Goal: Information Seeking & Learning: Check status

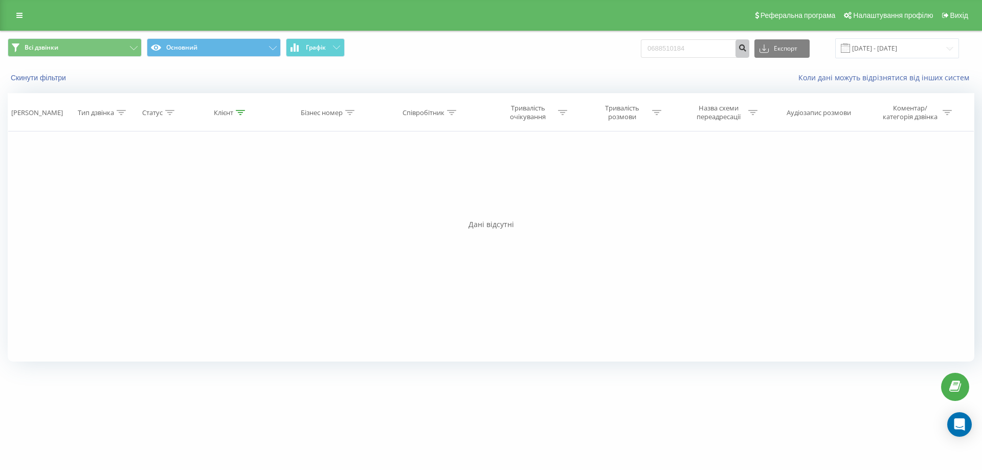
type input "0688510184"
click at [747, 45] on icon "submit" at bounding box center [742, 46] width 9 height 6
drag, startPoint x: 711, startPoint y: 42, endPoint x: 511, endPoint y: 61, distance: 200.9
click at [511, 61] on div "Всі дзвінки Основний Графік 0688510184 Експорт .csv .xls .xlsx 19.05.2025 - 19.…" at bounding box center [491, 48] width 981 height 34
paste input "0663693011"
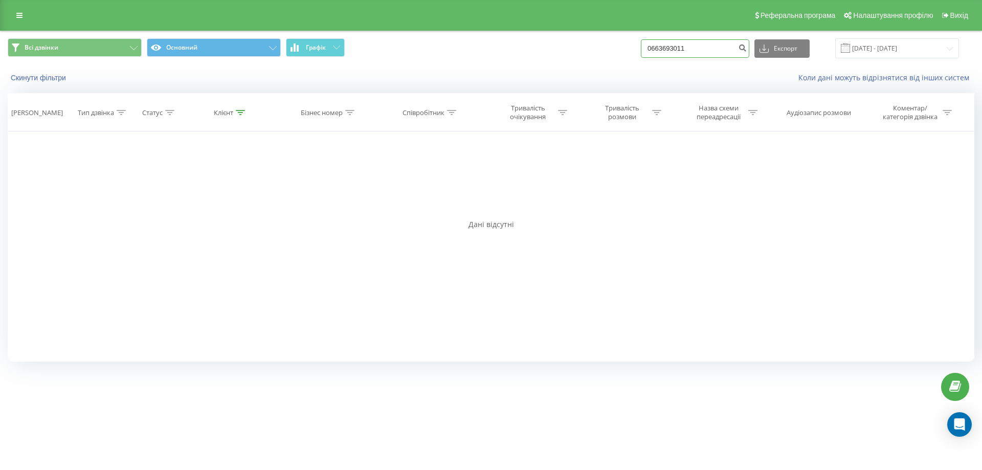
click at [743, 49] on input "0663693011" at bounding box center [695, 48] width 108 height 18
type input "0663693011"
click at [748, 50] on button "submit" at bounding box center [743, 48] width 14 height 18
drag, startPoint x: 709, startPoint y: 50, endPoint x: 591, endPoint y: 57, distance: 118.3
click at [591, 57] on div "Всі дзвінки Основний Графік 0663693011 Експорт .csv .xls .xlsx 19.05.2025 - 19.…" at bounding box center [491, 48] width 967 height 20
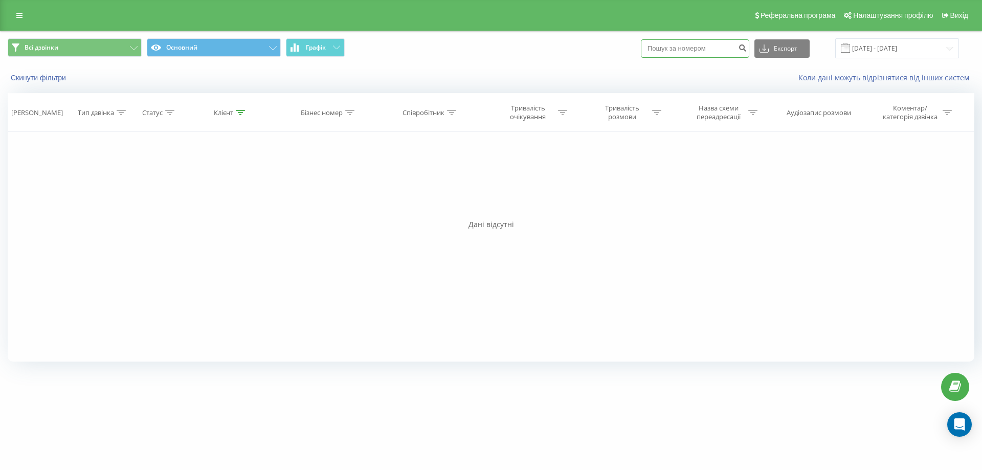
paste input "0975365399"
type input "0975365399"
click at [747, 48] on icon "submit" at bounding box center [742, 46] width 9 height 6
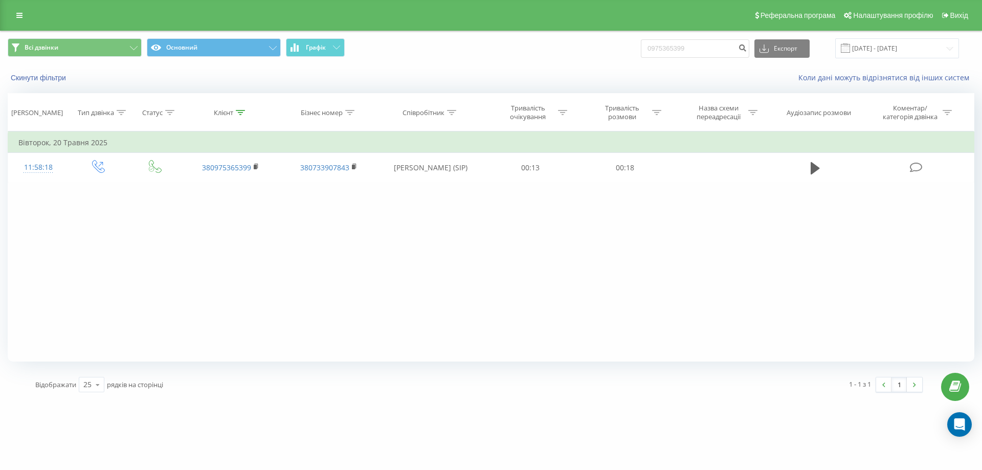
click at [540, 30] on div "Реферальна програма Налаштування профілю Вихід" at bounding box center [491, 15] width 982 height 31
drag, startPoint x: 714, startPoint y: 52, endPoint x: 635, endPoint y: 62, distance: 79.0
click at [635, 62] on div "Всі дзвінки Основний Графік 0975365399 Експорт .csv .xls .xlsx 19.05.2025 - 19.…" at bounding box center [491, 48] width 981 height 34
paste input "0934424024"
type input "0934424024"
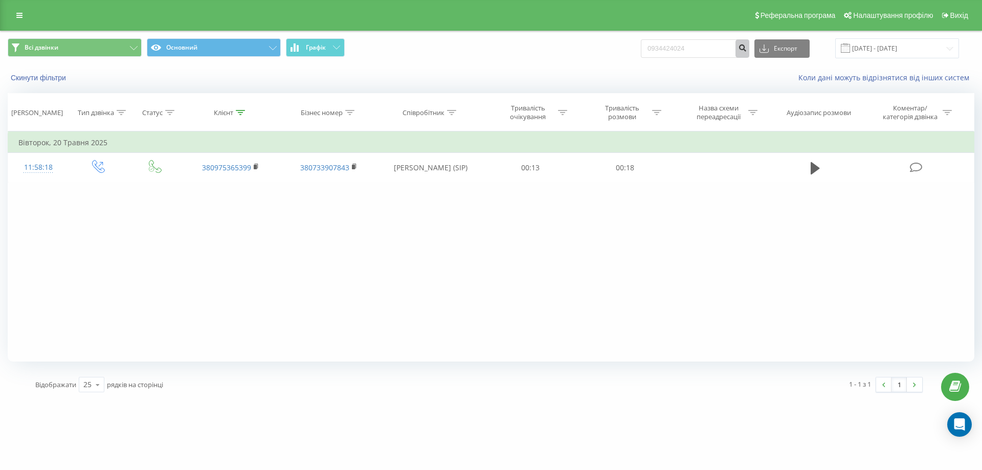
click at [747, 49] on icon "submit" at bounding box center [742, 46] width 9 height 6
drag, startPoint x: 719, startPoint y: 48, endPoint x: 610, endPoint y: 63, distance: 110.0
click at [610, 63] on div "Всі дзвінки Основний Графік 0934424024 Експорт .csv .xls .xlsx 19.05.2025 - 19.…" at bounding box center [491, 48] width 981 height 34
paste input "0637351997"
type input "0637351997"
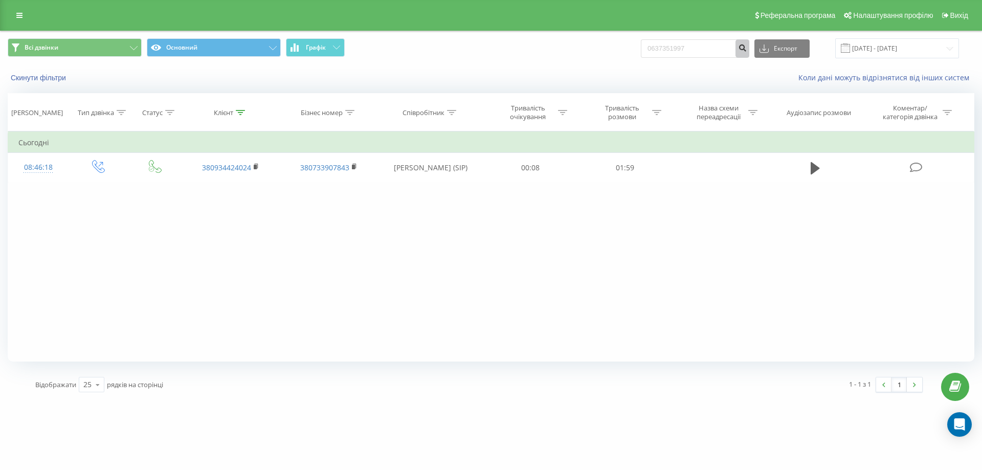
click at [747, 44] on icon "submit" at bounding box center [742, 46] width 9 height 6
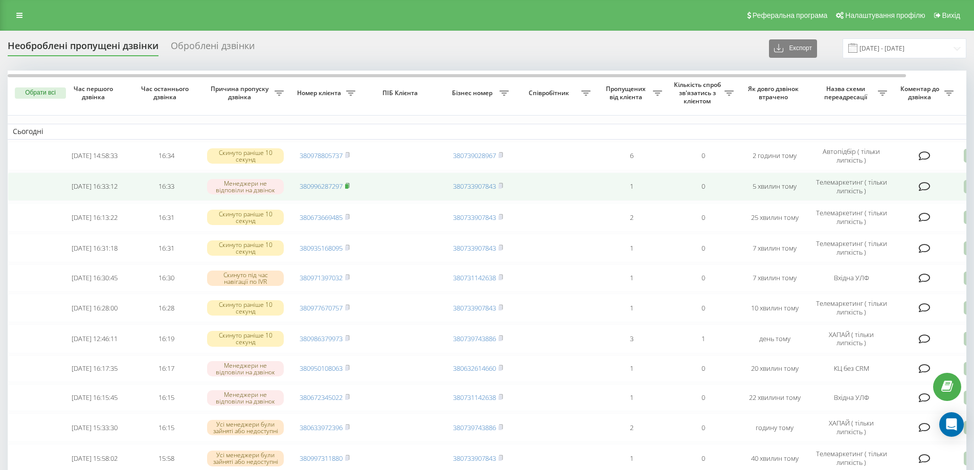
click at [349, 184] on icon at bounding box center [347, 186] width 5 height 6
click at [348, 186] on rect at bounding box center [346, 186] width 3 height 5
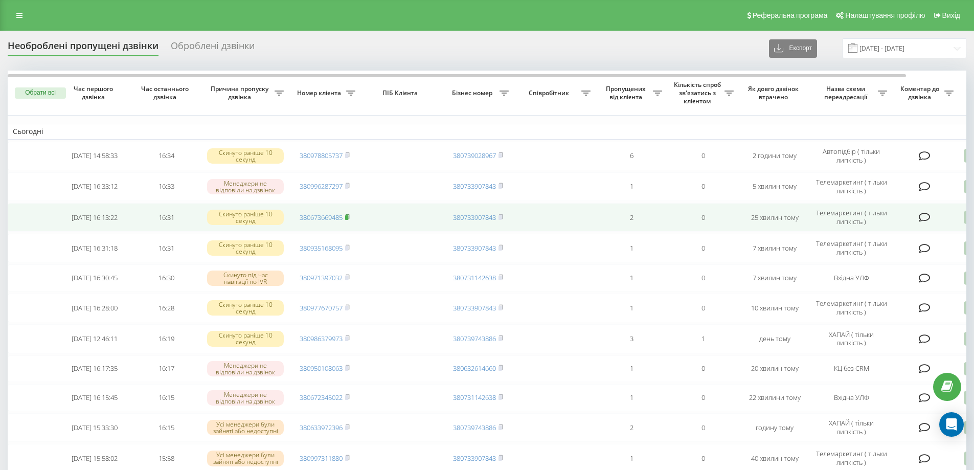
click at [348, 219] on rect at bounding box center [346, 217] width 3 height 5
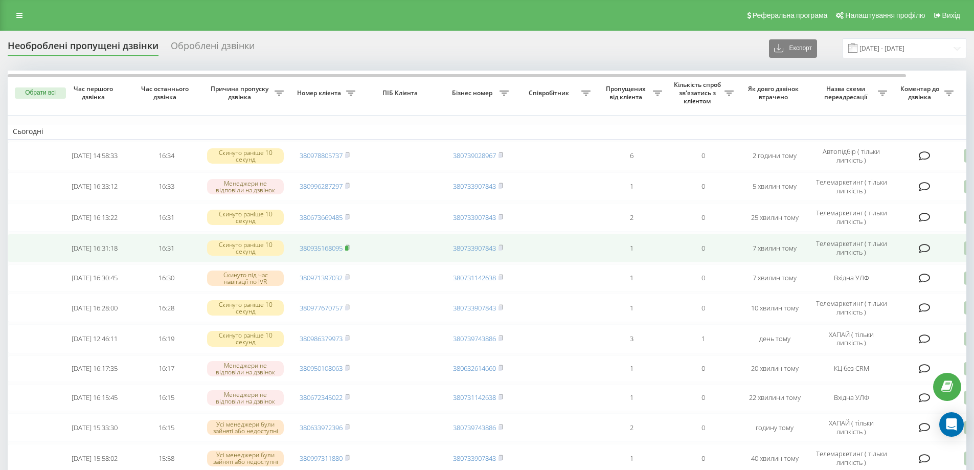
click at [348, 248] on rect at bounding box center [346, 248] width 3 height 5
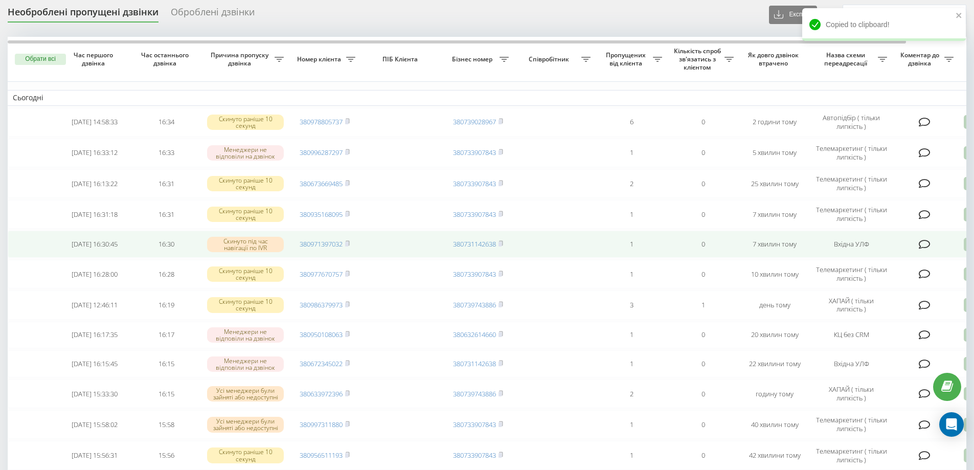
scroll to position [51, 0]
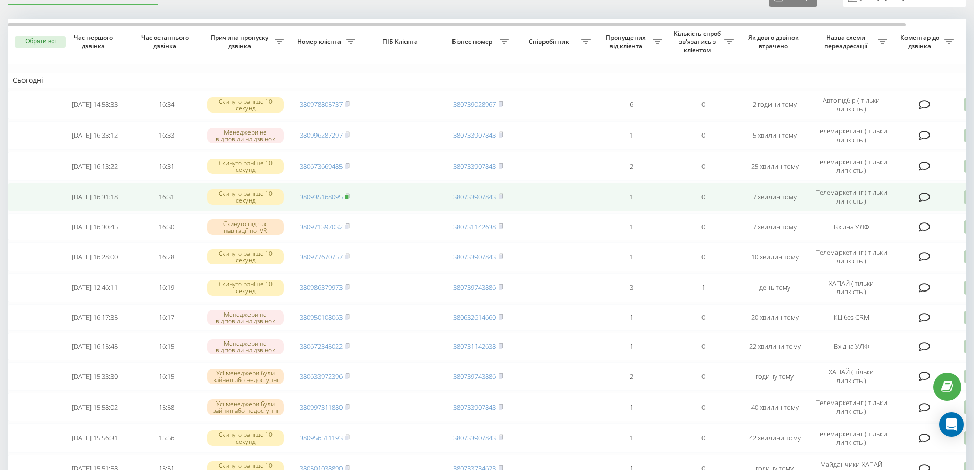
click at [350, 195] on icon at bounding box center [347, 196] width 5 height 6
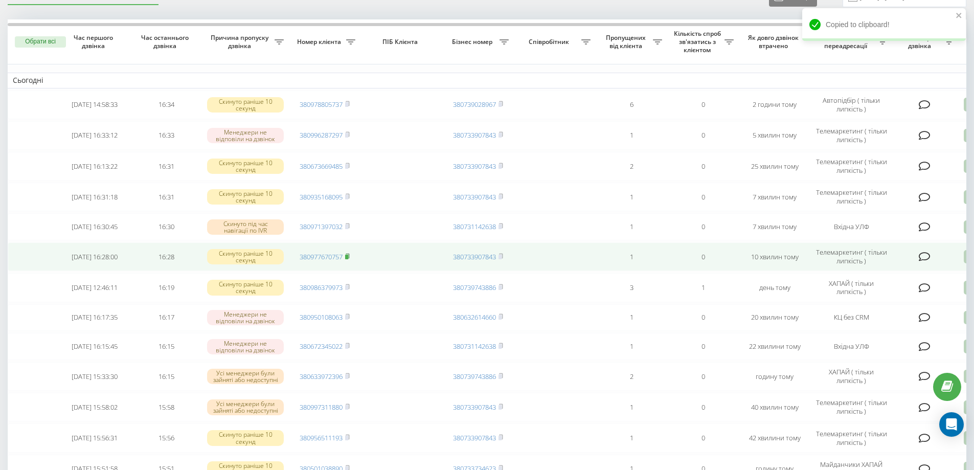
click at [348, 258] on rect at bounding box center [346, 257] width 3 height 5
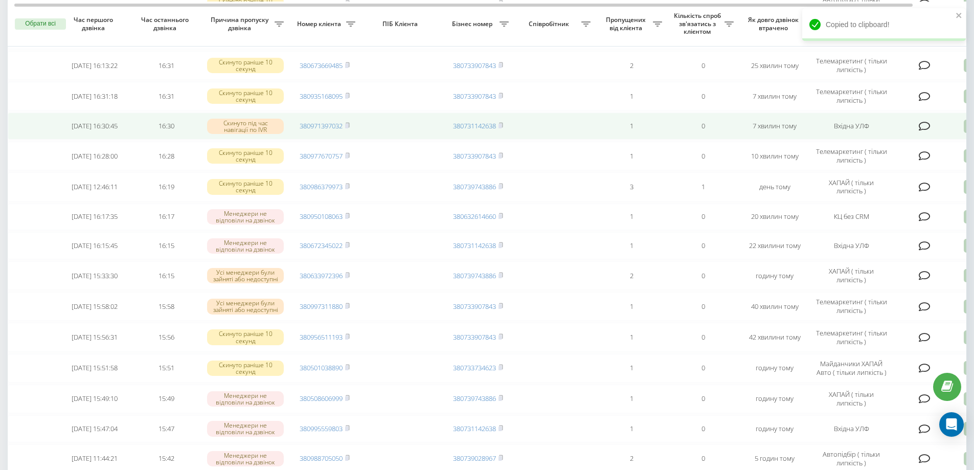
scroll to position [153, 0]
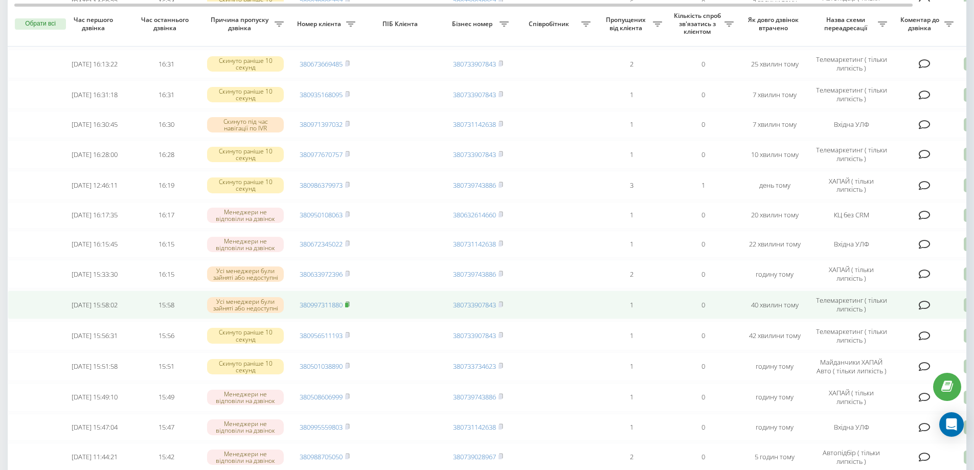
click at [348, 307] on rect at bounding box center [346, 305] width 3 height 5
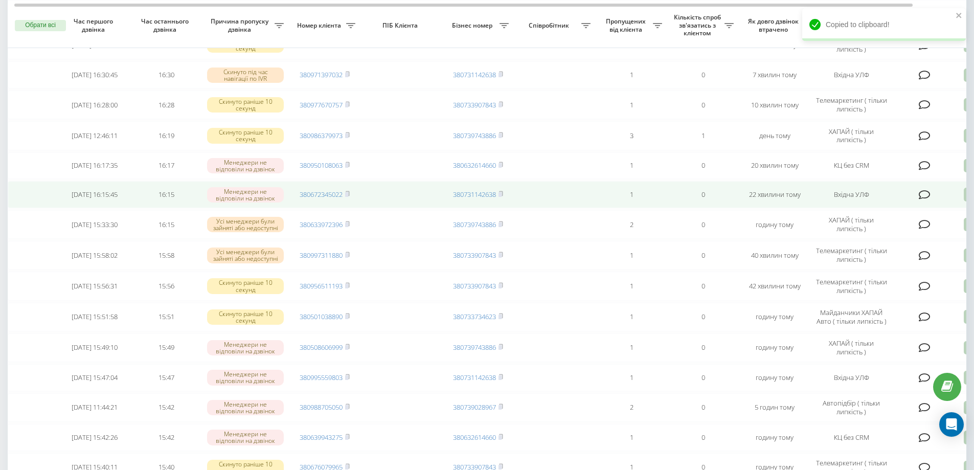
scroll to position [205, 0]
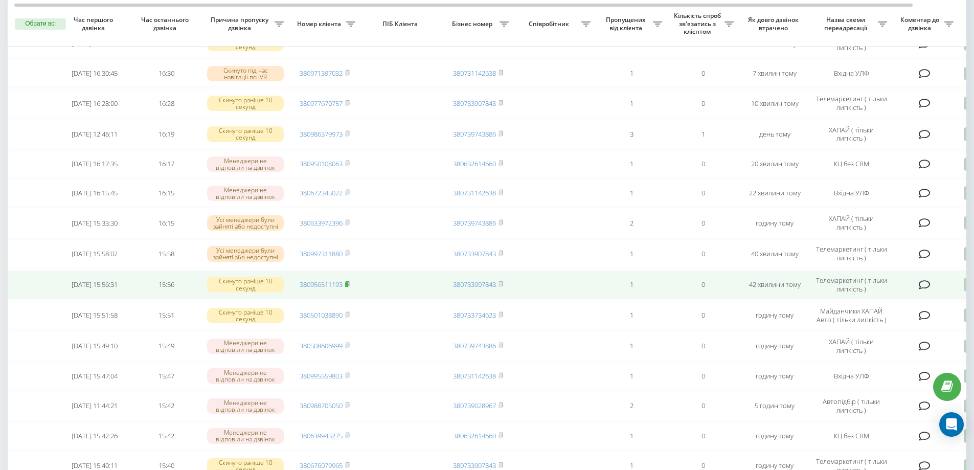
click at [347, 287] on rect at bounding box center [346, 284] width 3 height 5
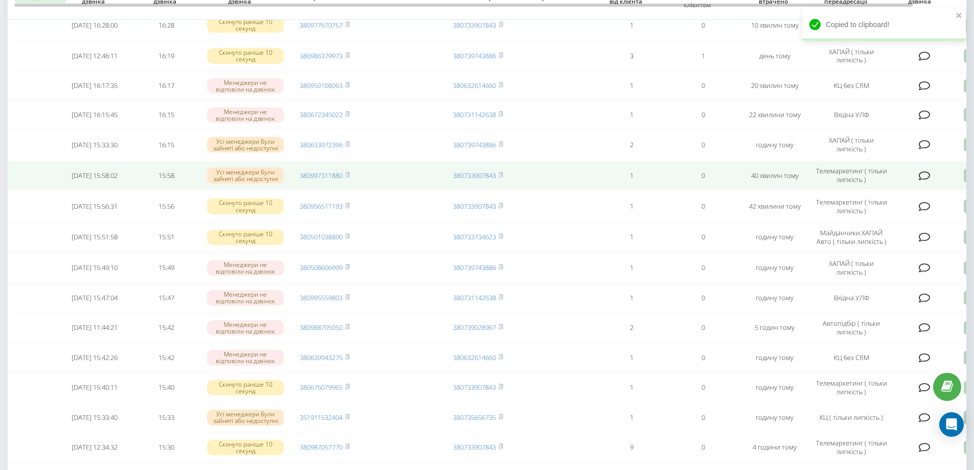
scroll to position [307, 0]
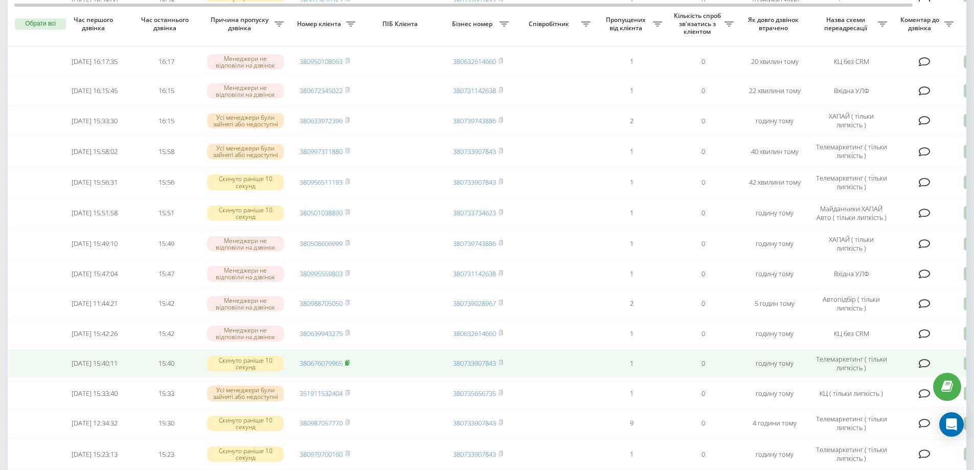
click at [347, 368] on span "380676079965" at bounding box center [325, 363] width 50 height 9
click at [347, 366] on rect at bounding box center [346, 363] width 3 height 5
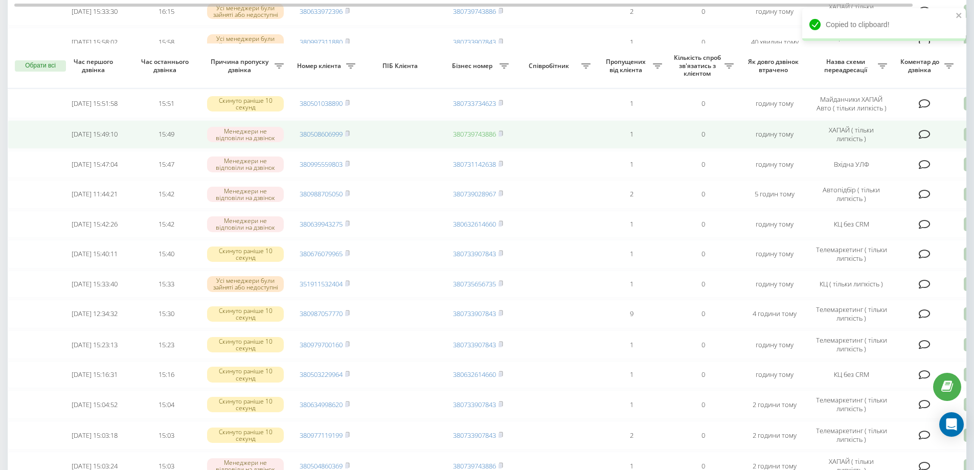
scroll to position [460, 0]
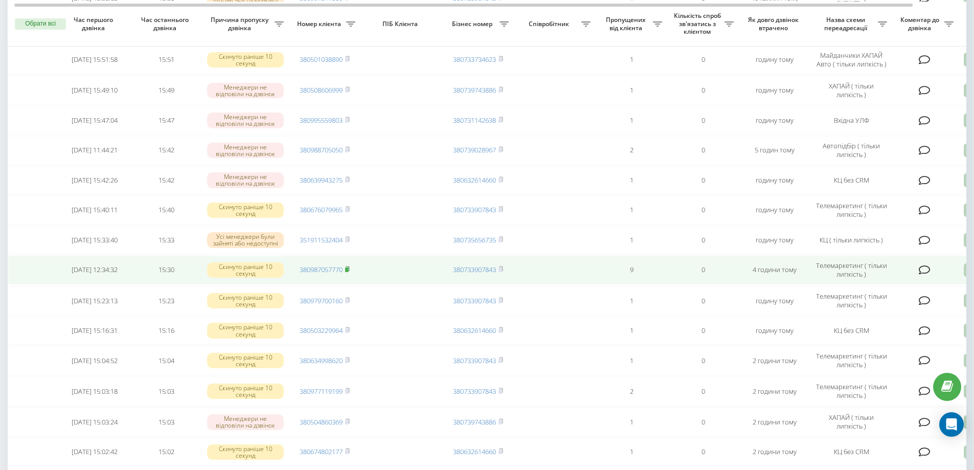
click at [348, 272] on rect at bounding box center [346, 270] width 3 height 5
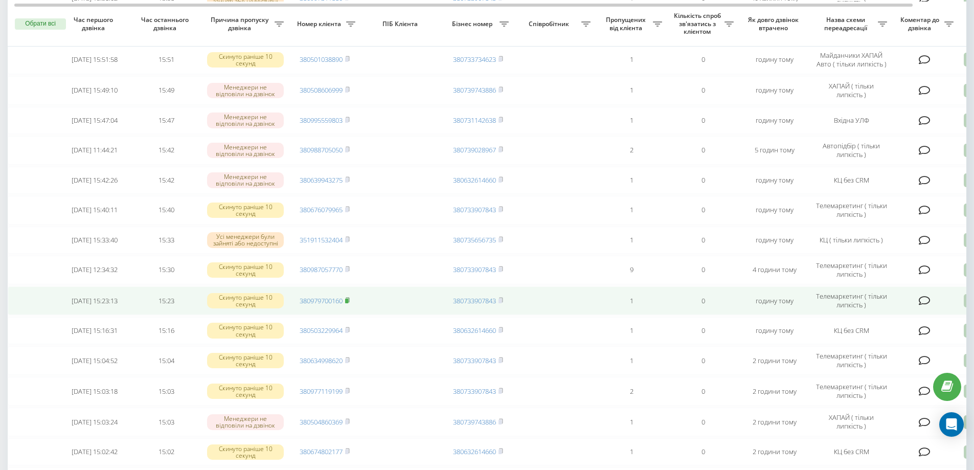
click at [350, 303] on icon at bounding box center [347, 300] width 5 height 6
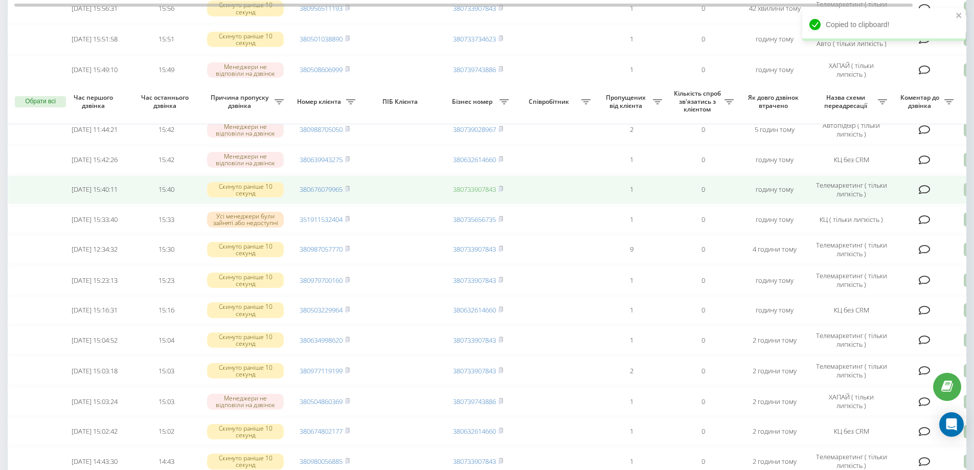
scroll to position [563, 0]
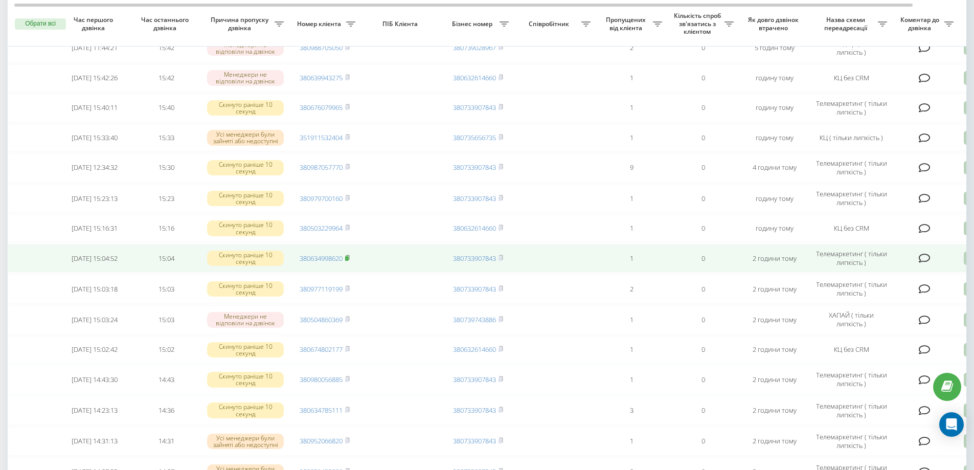
click at [348, 261] on rect at bounding box center [346, 258] width 3 height 5
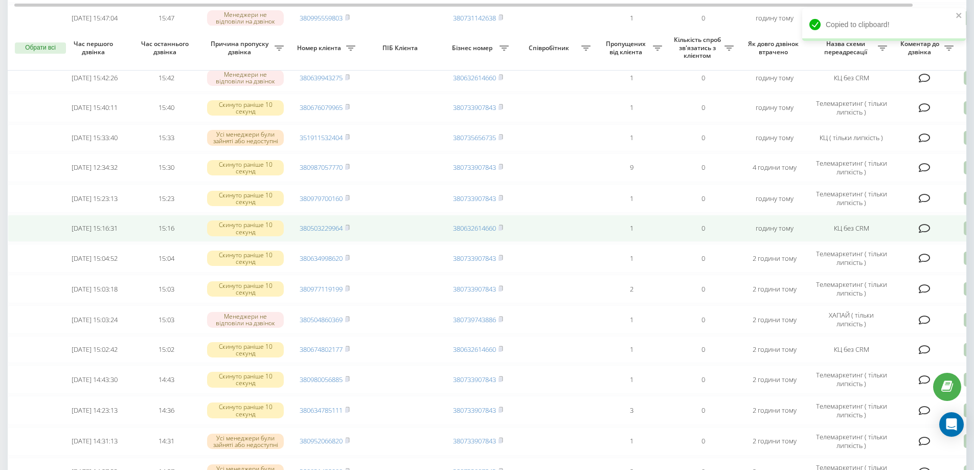
scroll to position [614, 0]
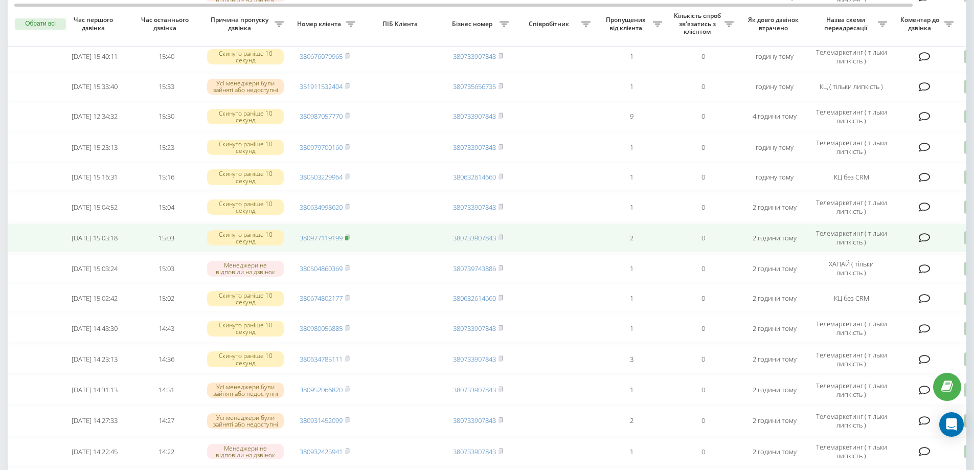
click at [348, 240] on rect at bounding box center [346, 238] width 3 height 5
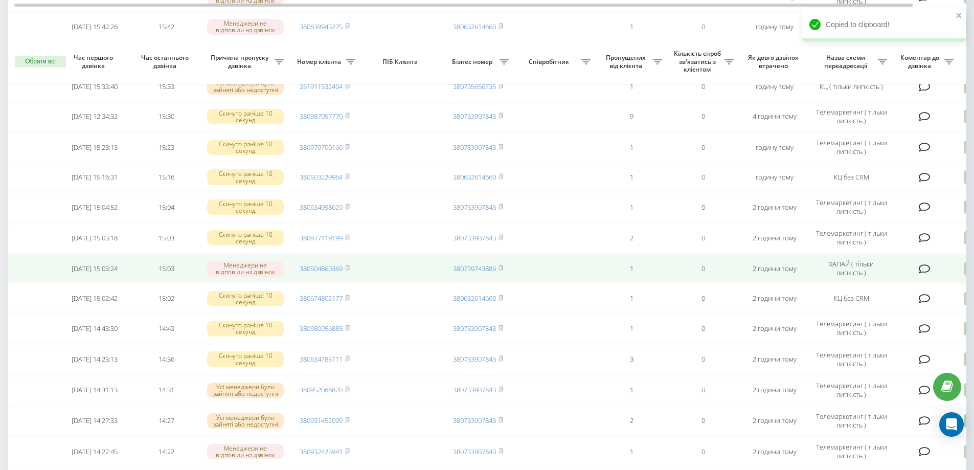
scroll to position [665, 0]
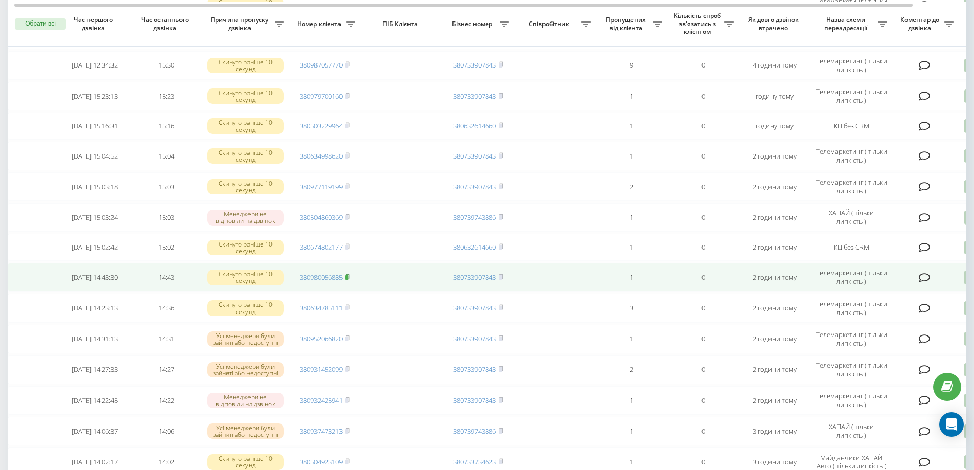
click at [348, 280] on rect at bounding box center [346, 277] width 3 height 5
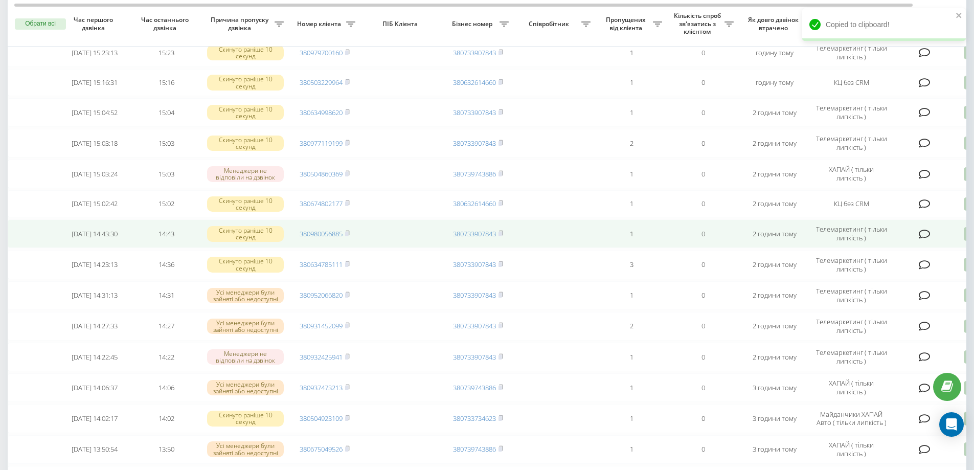
scroll to position [716, 0]
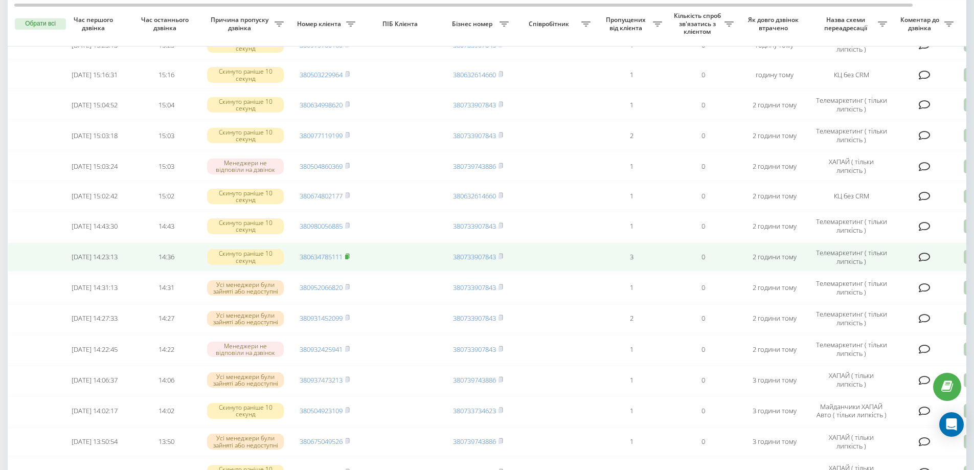
click at [348, 259] on rect at bounding box center [346, 257] width 3 height 5
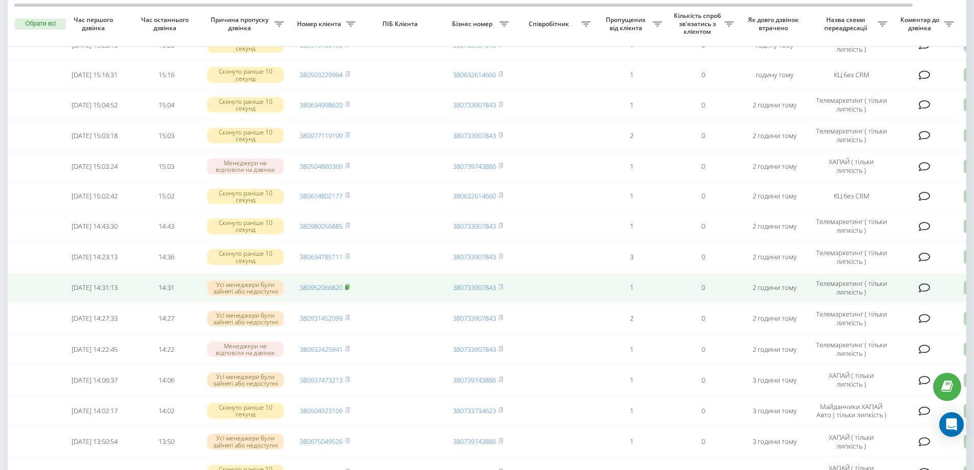
click at [349, 289] on icon at bounding box center [348, 286] width 4 height 5
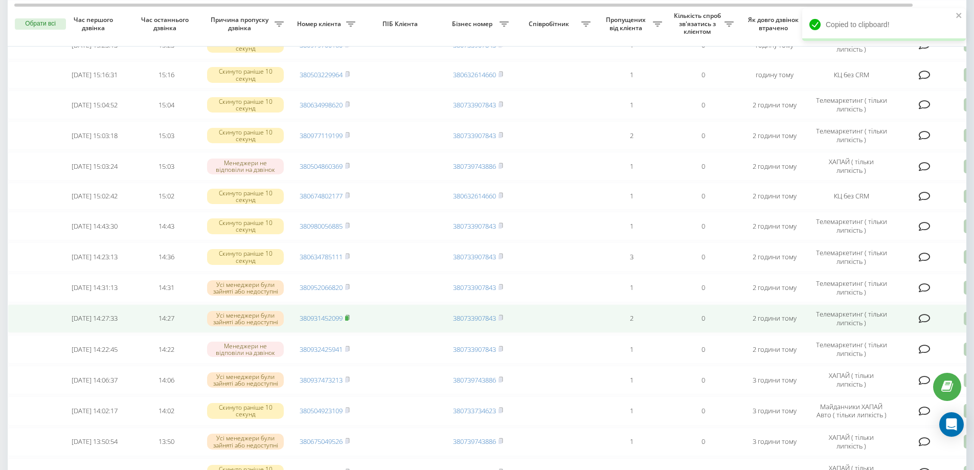
click at [348, 321] on rect at bounding box center [346, 318] width 3 height 5
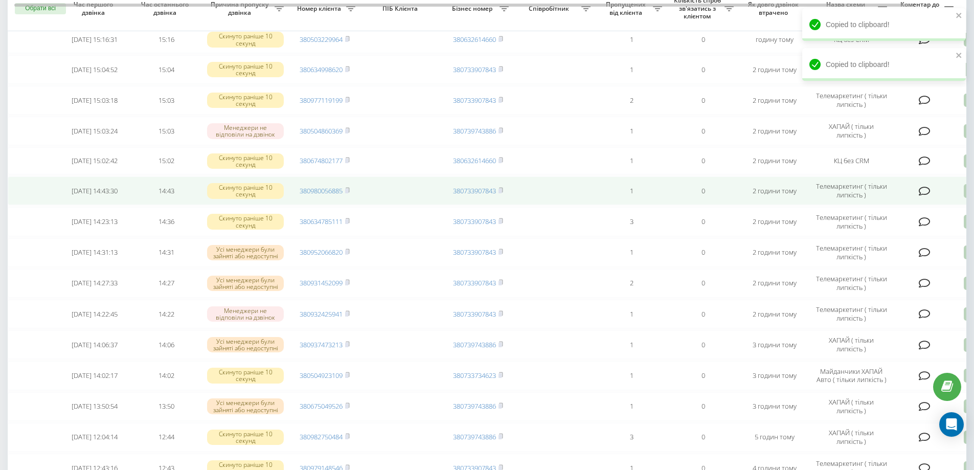
scroll to position [767, 0]
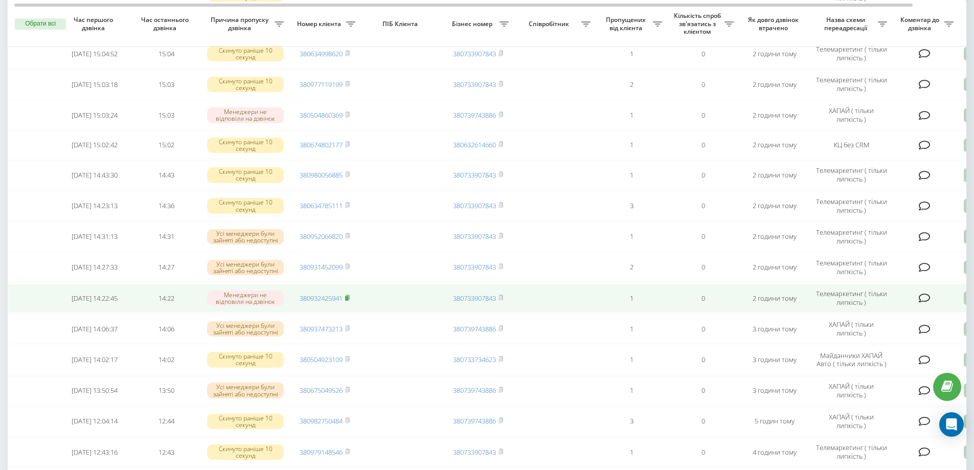
click at [348, 301] on rect at bounding box center [346, 298] width 3 height 5
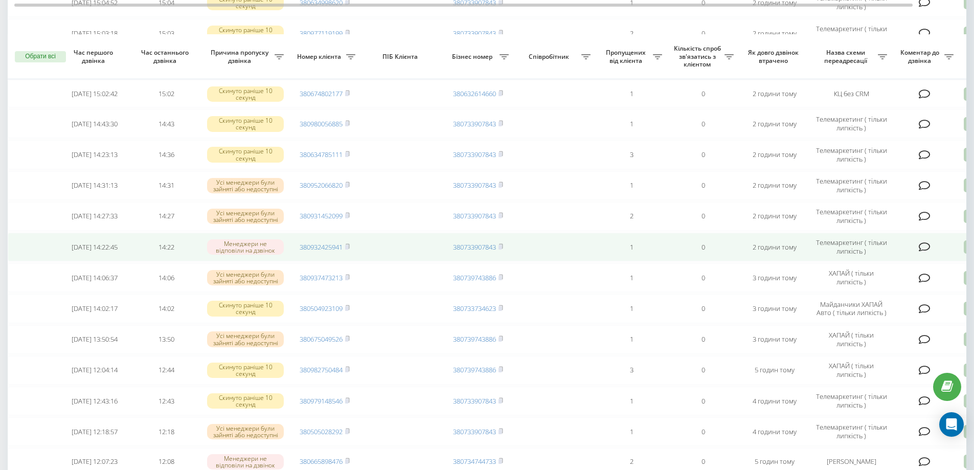
scroll to position [921, 0]
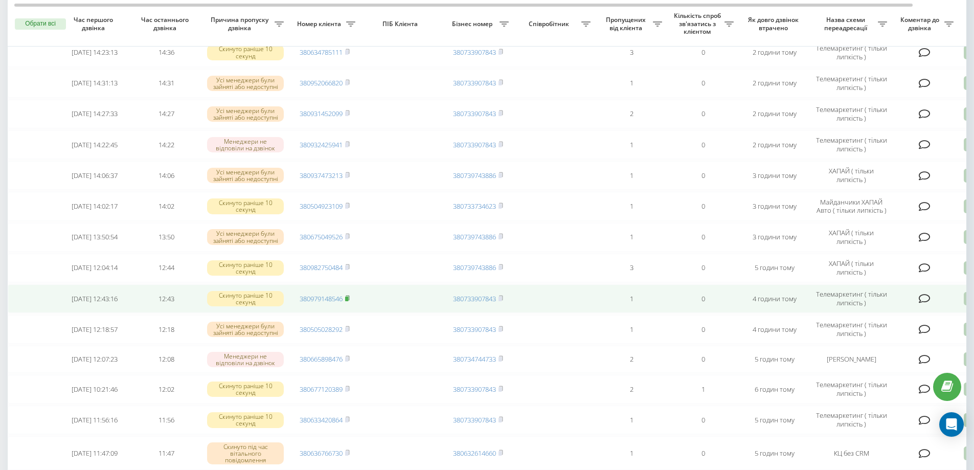
click at [349, 300] on icon at bounding box center [348, 297] width 4 height 5
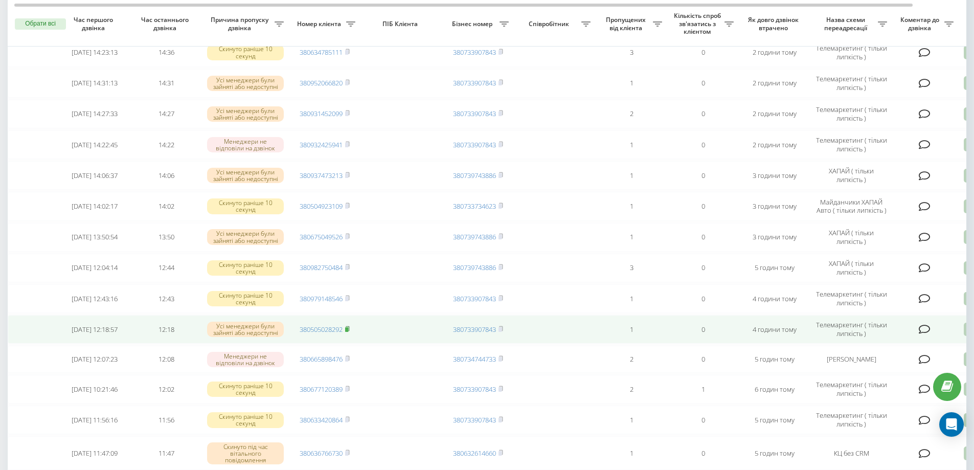
click at [350, 332] on icon at bounding box center [347, 329] width 5 height 6
click at [348, 332] on rect at bounding box center [346, 329] width 3 height 5
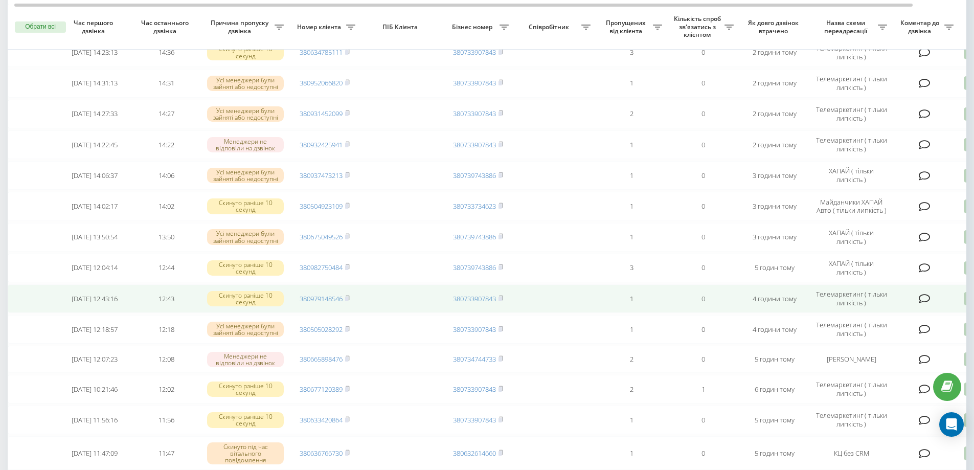
scroll to position [972, 0]
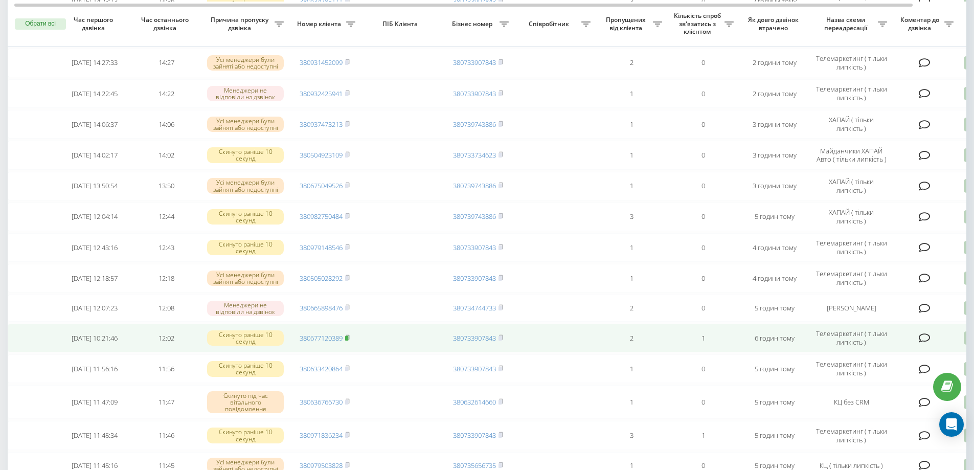
click at [348, 341] on rect at bounding box center [346, 338] width 3 height 5
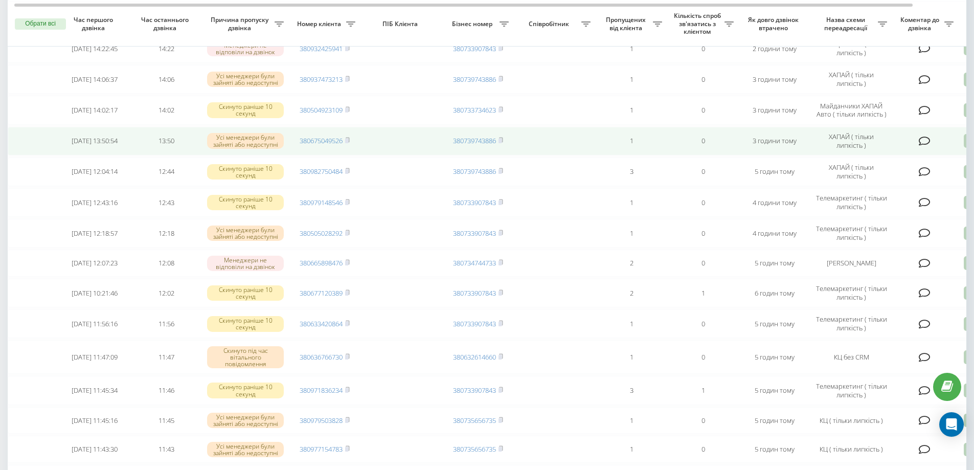
scroll to position [1023, 0]
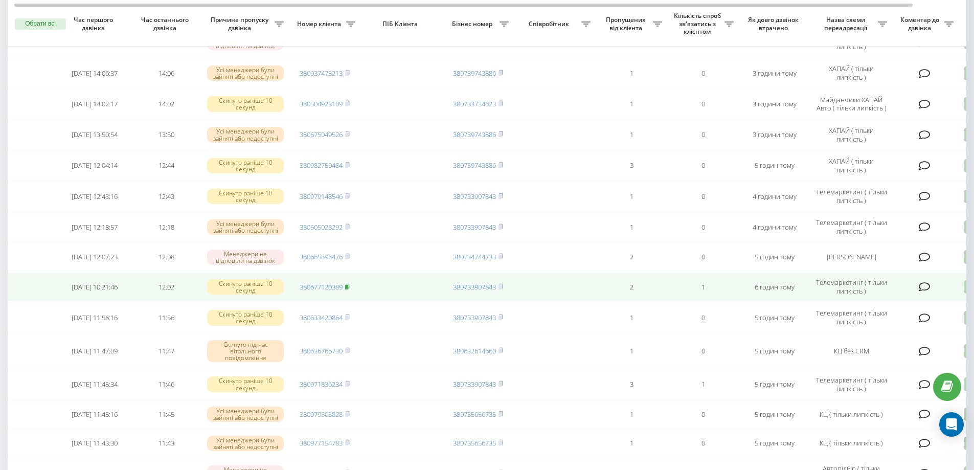
click at [347, 290] on rect at bounding box center [346, 287] width 3 height 5
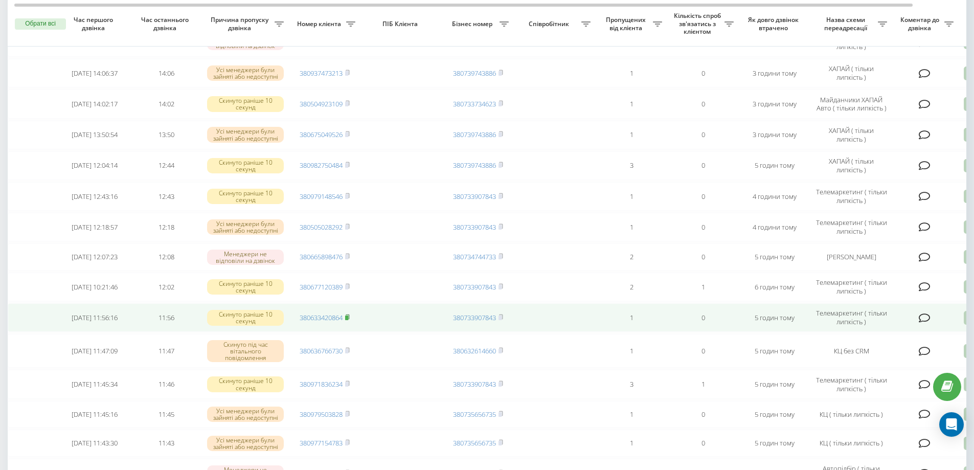
click at [347, 320] on icon at bounding box center [347, 317] width 5 height 6
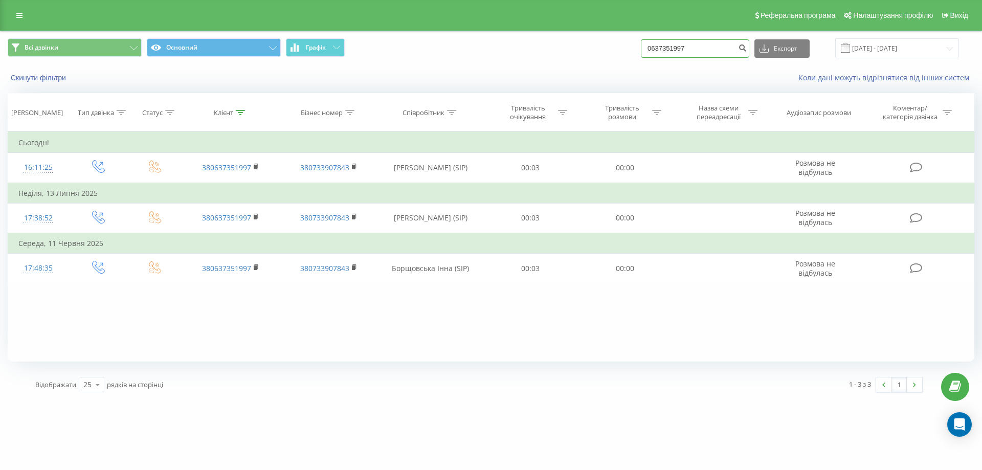
click at [619, 54] on div "Всі дзвінки Основний Графік 0637351997 Експорт .csv .xls .xlsx 19.05.2025 - 19.…" at bounding box center [491, 48] width 967 height 20
paste input "380996287297"
type input "380996287297"
click at [747, 49] on icon "submit" at bounding box center [742, 46] width 9 height 6
drag, startPoint x: 732, startPoint y: 41, endPoint x: 541, endPoint y: 52, distance: 192.1
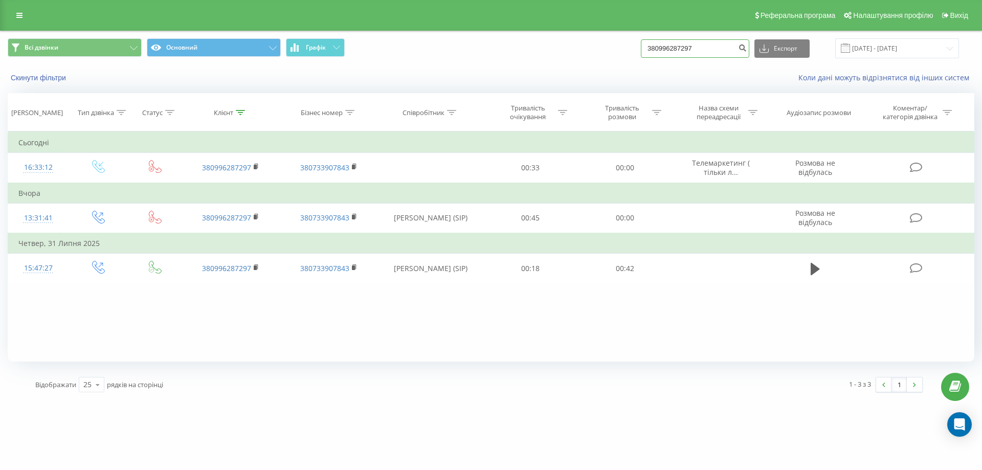
click at [541, 52] on div "Всі дзвінки Основний Графік 380996287297 Експорт .csv .xls .xlsx [DATE] - [DATE]" at bounding box center [491, 48] width 967 height 20
paste input "380673669485"
type input "380673669485"
click at [747, 48] on icon "submit" at bounding box center [742, 46] width 9 height 6
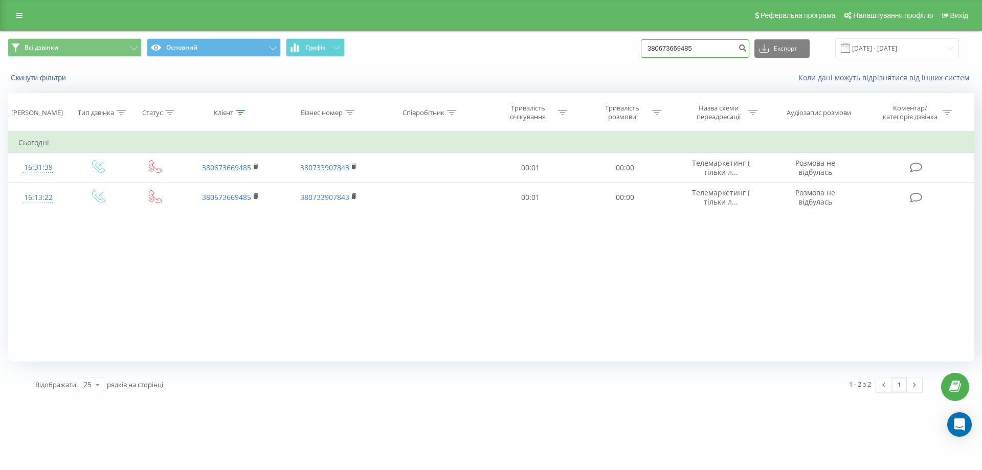
drag, startPoint x: 706, startPoint y: 44, endPoint x: 625, endPoint y: 42, distance: 80.8
click at [625, 42] on div "Всі дзвінки Основний Графік 380673669485 Експорт .csv .xls .xlsx [DATE] - [DATE]" at bounding box center [491, 48] width 967 height 20
paste input "380935168095"
type input "380935168095"
click at [747, 46] on icon "submit" at bounding box center [742, 46] width 9 height 6
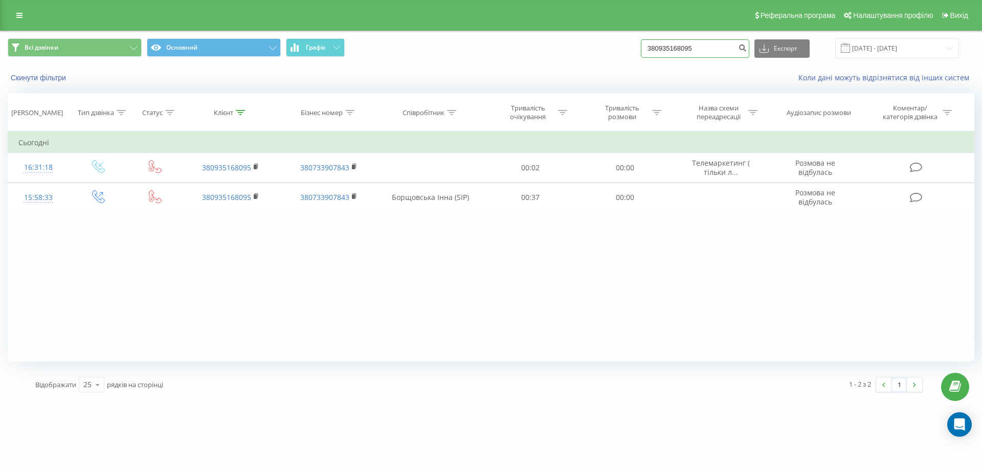
drag, startPoint x: 701, startPoint y: 24, endPoint x: 556, endPoint y: 43, distance: 146.1
click at [556, 43] on div "Всі дзвінки Основний Графік 380935168095 Експорт .csv .xls .xlsx 19.05.2025 - 1…" at bounding box center [491, 48] width 967 height 20
click at [685, 50] on input at bounding box center [695, 48] width 108 height 18
type input "0967803955"
click at [747, 46] on icon "submit" at bounding box center [742, 46] width 9 height 6
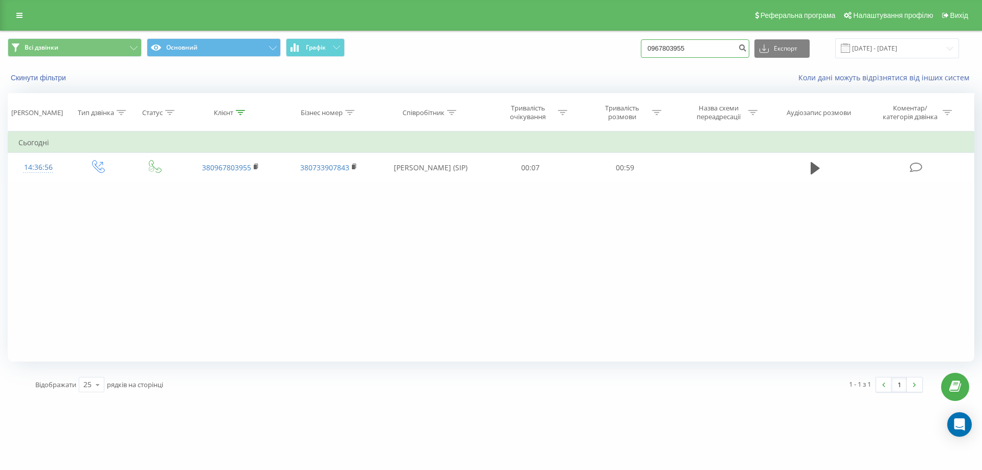
drag, startPoint x: 710, startPoint y: 52, endPoint x: 586, endPoint y: 47, distance: 124.4
click at [553, 52] on div "Всі дзвінки Основний Графік 0967803955 Експорт .csv .xls .xlsx [DATE] - [DATE]" at bounding box center [491, 48] width 967 height 20
paste input "380977670757"
type input "380977670757"
click at [748, 51] on button "submit" at bounding box center [743, 48] width 14 height 18
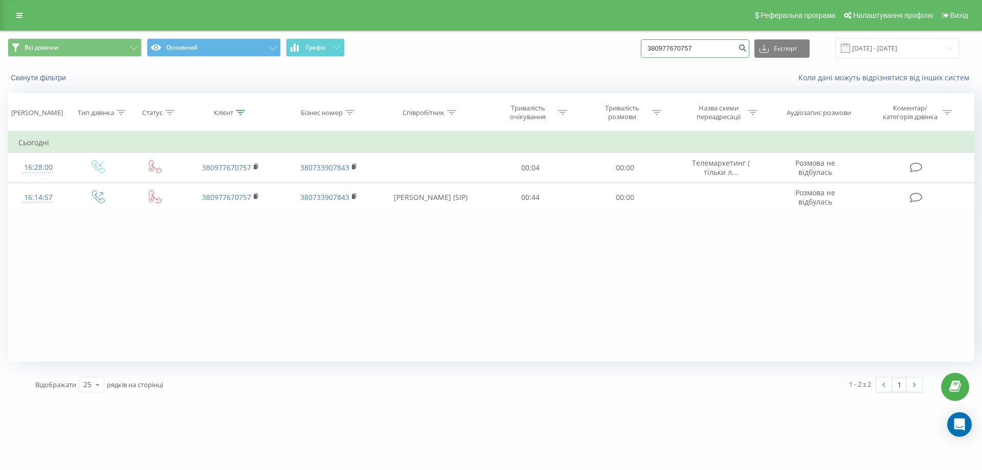
drag, startPoint x: 713, startPoint y: 48, endPoint x: 530, endPoint y: 79, distance: 184.8
click at [530, 79] on div "Всі дзвінки Основний Графік 380977670757 Експорт .csv .xls .xlsx 19.05.2025 - 1…" at bounding box center [491, 60] width 981 height 59
paste input "380997311880"
type input "380997311880"
click at [747, 50] on icon "submit" at bounding box center [742, 46] width 9 height 6
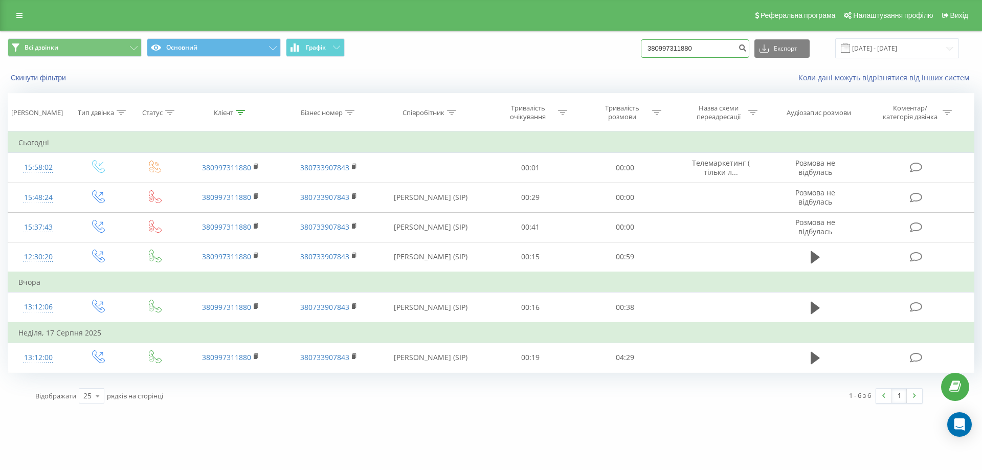
drag, startPoint x: 720, startPoint y: 55, endPoint x: 532, endPoint y: 59, distance: 187.3
click at [532, 59] on div "Всі дзвінки Основний Графік 380997311880 Експорт .csv .xls .xlsx [DATE] - [DATE]" at bounding box center [491, 48] width 981 height 34
paste input "380956511193"
type input "380956511193"
click at [747, 50] on icon "submit" at bounding box center [742, 46] width 9 height 6
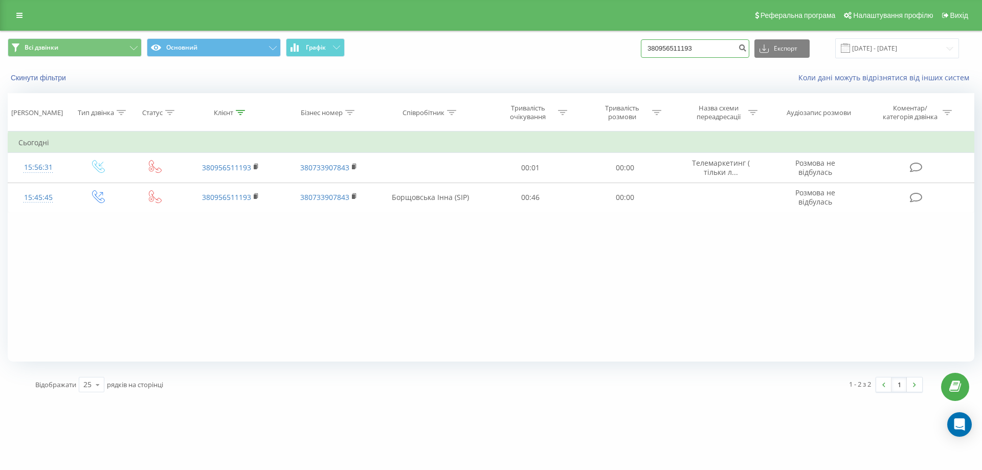
drag, startPoint x: 723, startPoint y: 57, endPoint x: 557, endPoint y: 81, distance: 168.0
click at [557, 81] on div "Всі дзвінки Основний Графік 380956511193 Експорт .csv .xls .xlsx [DATE] - [DATE…" at bounding box center [491, 60] width 981 height 59
paste input "380676079965"
type input "380676079965"
click at [747, 49] on icon "submit" at bounding box center [742, 46] width 9 height 6
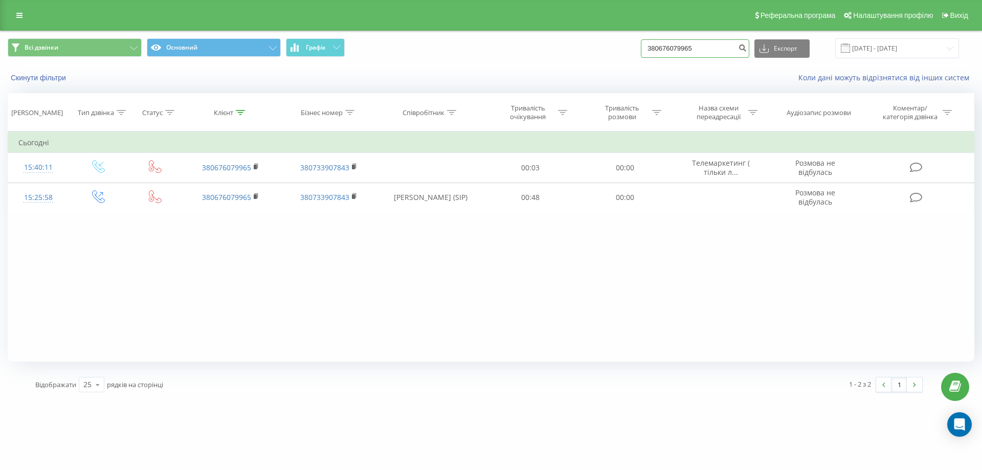
drag, startPoint x: 722, startPoint y: 53, endPoint x: 578, endPoint y: 55, distance: 143.7
click at [578, 55] on div "Всі дзвінки Основний Графік 380676079965 Експорт .csv .xls .xlsx 19.05.2025 - 1…" at bounding box center [491, 48] width 967 height 20
paste input "380987057770"
type input "380987057770"
click at [749, 52] on button "submit" at bounding box center [743, 48] width 14 height 18
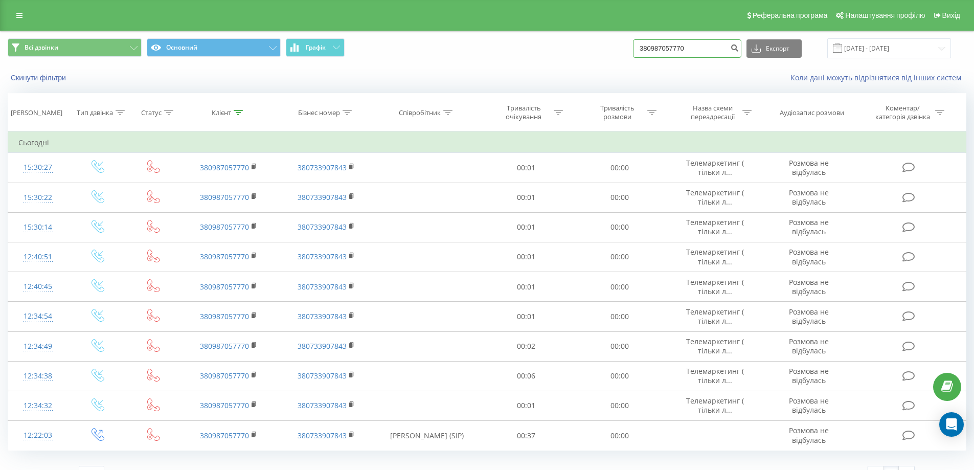
drag, startPoint x: 726, startPoint y: 53, endPoint x: 565, endPoint y: 65, distance: 161.6
click at [565, 65] on div "Всі дзвінки Основний Графік 380987057770 Експорт .csv .xls .xlsx 19.05.2025 - 1…" at bounding box center [487, 60] width 973 height 59
paste input "380979700160"
type input "380979700160"
click at [742, 53] on button "submit" at bounding box center [735, 48] width 14 height 18
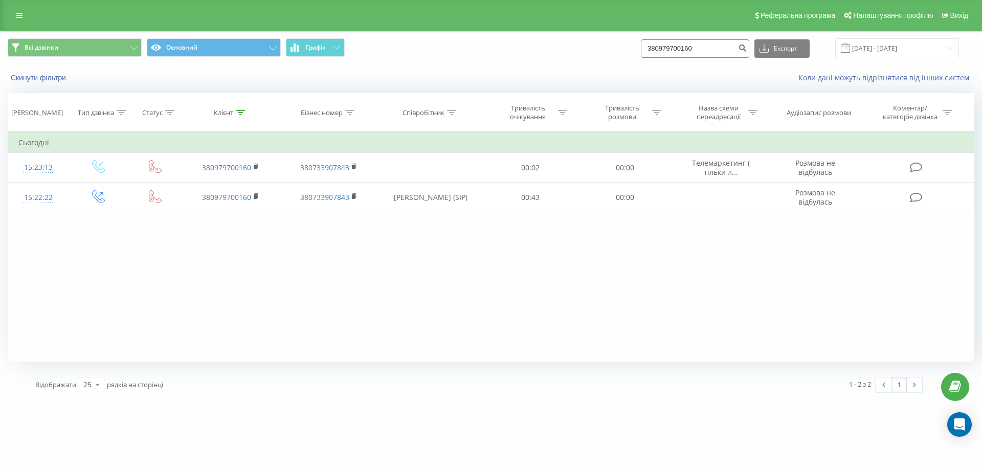
drag, startPoint x: 733, startPoint y: 45, endPoint x: 624, endPoint y: 62, distance: 110.3
click at [624, 62] on div "Всі дзвінки Основний Графік 380979700160 Експорт .csv .xls .xlsx [DATE] - [DATE]" at bounding box center [491, 48] width 981 height 34
paste input "380634998620"
type input "380634998620"
click at [747, 46] on icon "submit" at bounding box center [742, 46] width 9 height 6
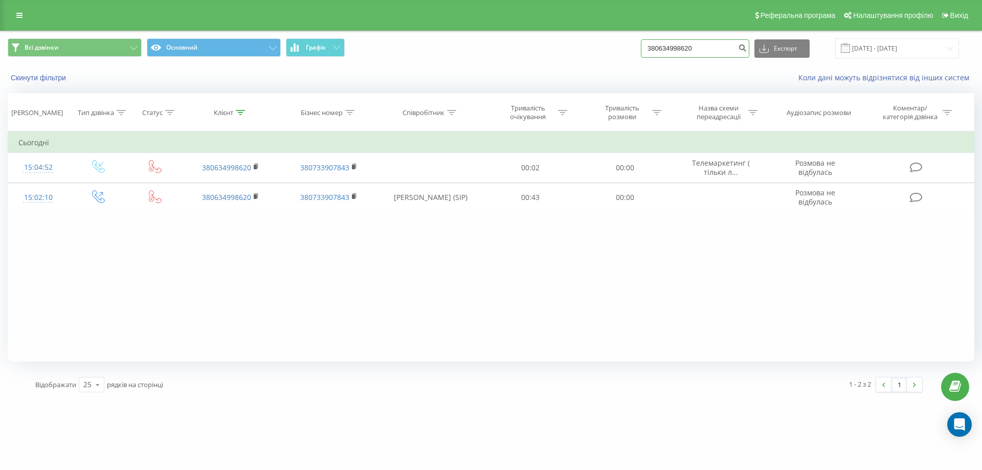
drag, startPoint x: 717, startPoint y: 49, endPoint x: 597, endPoint y: 74, distance: 121.8
click at [597, 74] on div "Всі дзвінки Основний Графік 380634998620 Експорт .csv .xls .xlsx 19.05.2025 - 1…" at bounding box center [491, 60] width 981 height 59
paste input "380977119199"
type input "380977119199"
click at [747, 50] on icon "submit" at bounding box center [742, 46] width 9 height 6
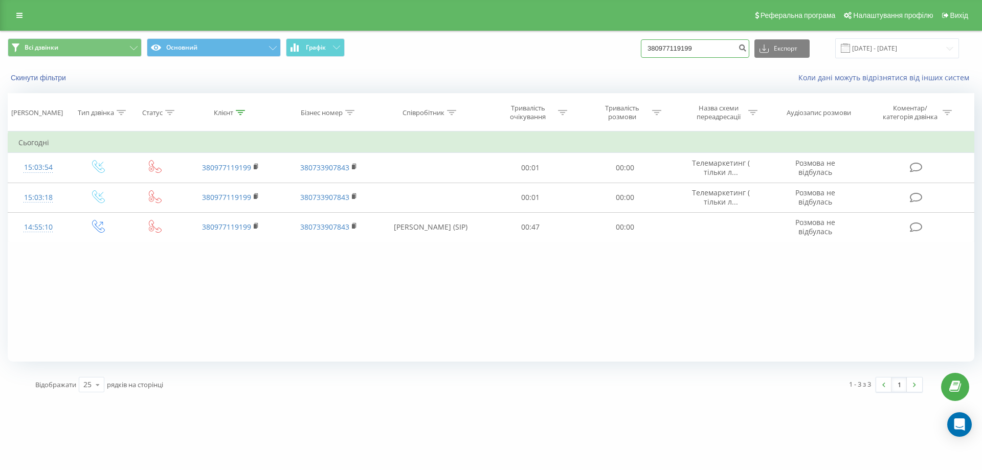
drag, startPoint x: 670, startPoint y: 54, endPoint x: 620, endPoint y: 59, distance: 49.8
click at [620, 59] on div "Всі дзвінки Основний Графік 380977119199 Експорт .csv .xls .xlsx [DATE] - [DATE]" at bounding box center [491, 48] width 981 height 34
paste input "380980056885"
type input "380980056885"
click at [746, 52] on button "submit" at bounding box center [743, 48] width 14 height 18
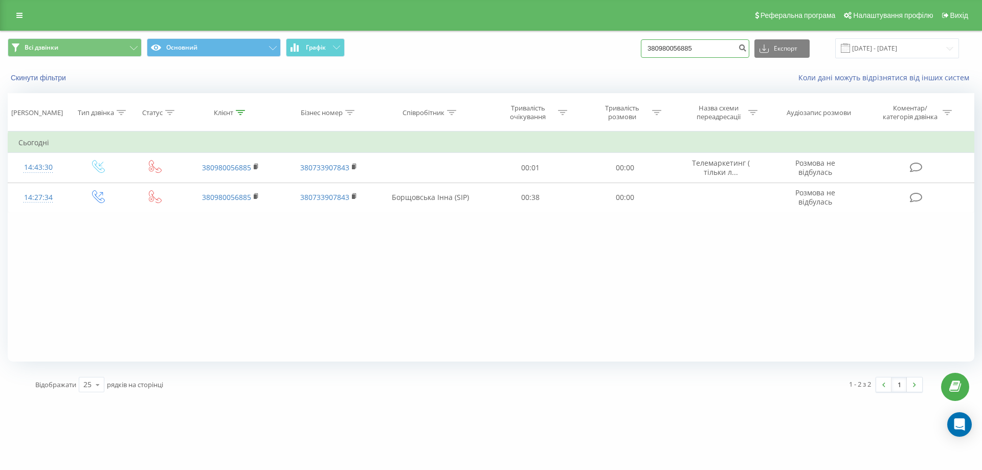
drag, startPoint x: 715, startPoint y: 52, endPoint x: 613, endPoint y: 57, distance: 101.4
click at [613, 57] on div "Всі дзвінки Основний Графік 380980056885 Експорт .csv .xls .xlsx 19.05.2025 - 1…" at bounding box center [491, 48] width 967 height 20
drag, startPoint x: 686, startPoint y: 40, endPoint x: 678, endPoint y: 48, distance: 11.2
click at [678, 48] on input at bounding box center [695, 48] width 108 height 18
paste input "380634785111"
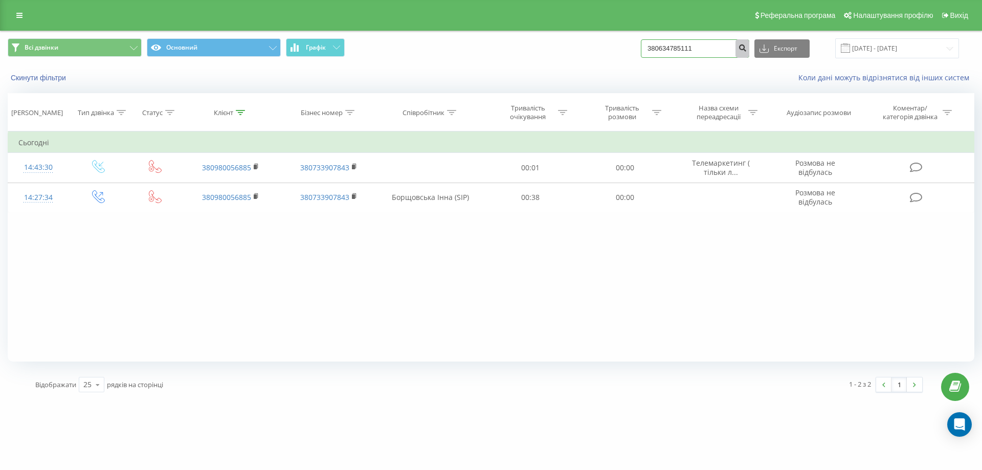
type input "380634785111"
click at [747, 50] on icon "submit" at bounding box center [742, 46] width 9 height 6
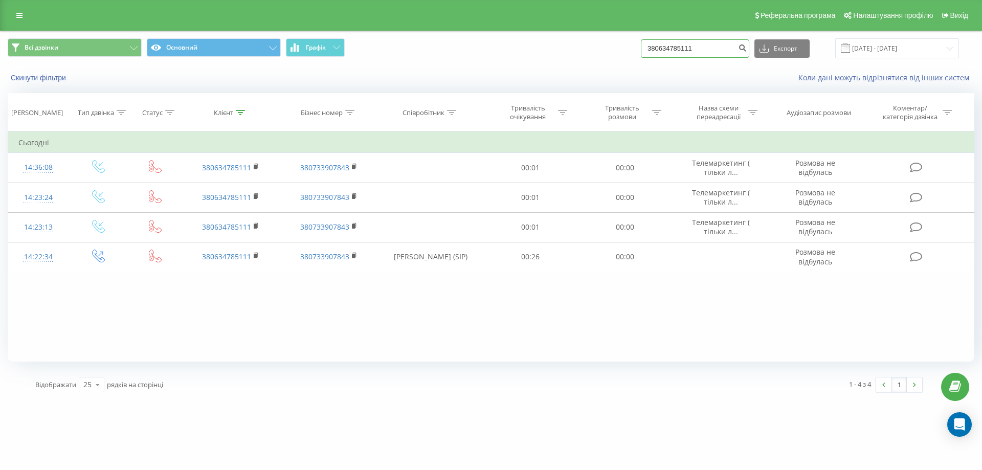
drag, startPoint x: 723, startPoint y: 52, endPoint x: 574, endPoint y: 68, distance: 150.2
click at [574, 68] on div "Всі дзвінки Основний Графік 380634785111 Експорт .csv .xls .xlsx [DATE] - [DATE…" at bounding box center [491, 60] width 981 height 59
paste input "380952066820"
type input "380952066820"
click at [748, 49] on button "submit" at bounding box center [743, 48] width 14 height 18
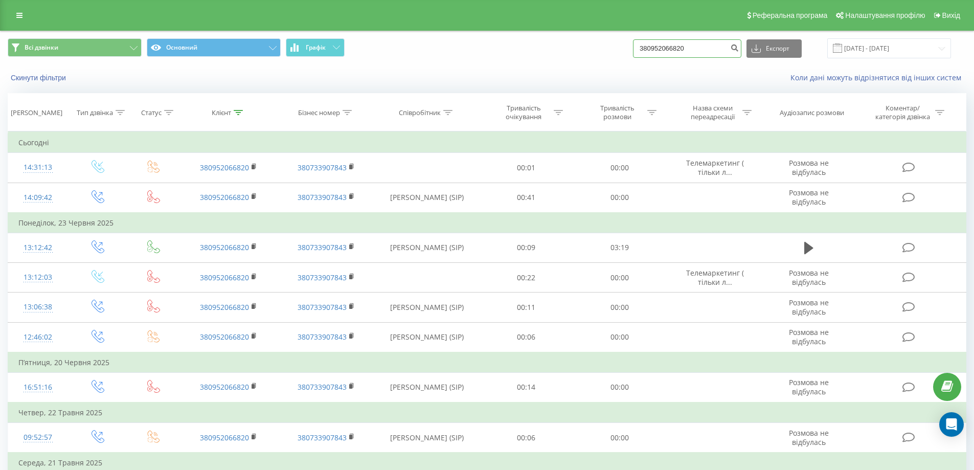
drag, startPoint x: 724, startPoint y: 52, endPoint x: 547, endPoint y: 69, distance: 177.8
click at [547, 69] on div "Всі дзвінки Основний Графік 380952066820 Експорт .csv .xls .xlsx 19.05.2025 - 1…" at bounding box center [487, 60] width 973 height 59
paste input "380931452099"
type input "380931452099"
click at [742, 52] on button "submit" at bounding box center [735, 48] width 14 height 18
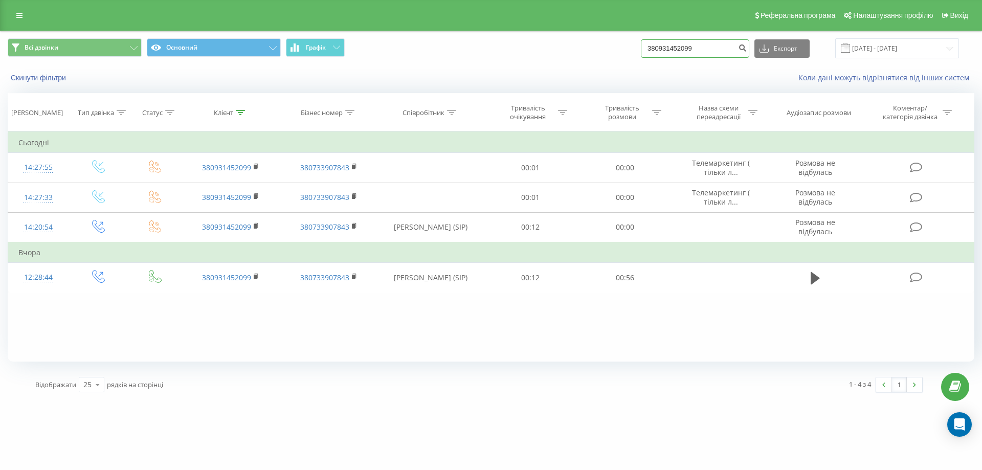
drag, startPoint x: 737, startPoint y: 54, endPoint x: 540, endPoint y: 62, distance: 196.6
click at [540, 62] on div "Всі дзвінки Основний Графік 380931452099 Експорт .csv .xls .xlsx [DATE] - [DATE]" at bounding box center [491, 48] width 981 height 34
paste input "380932425941"
type input "380932425941"
click at [747, 46] on icon "submit" at bounding box center [742, 46] width 9 height 6
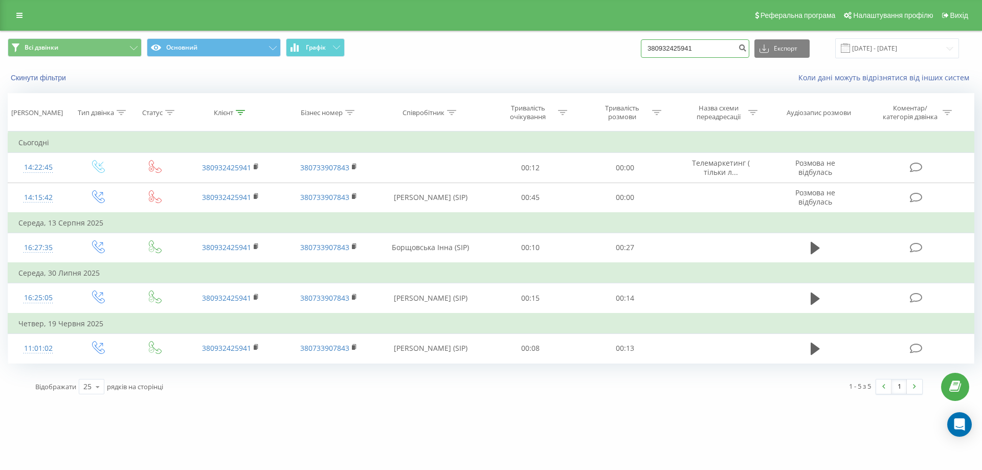
drag, startPoint x: 741, startPoint y: 42, endPoint x: 549, endPoint y: 92, distance: 198.3
click at [549, 92] on div "Всі дзвінки Основний Графік 380932425941 Експорт .csv .xls .xlsx [DATE] - [DATE…" at bounding box center [491, 216] width 967 height 370
paste input "380979148546"
type input "380979148546"
click at [747, 50] on icon "submit" at bounding box center [742, 46] width 9 height 6
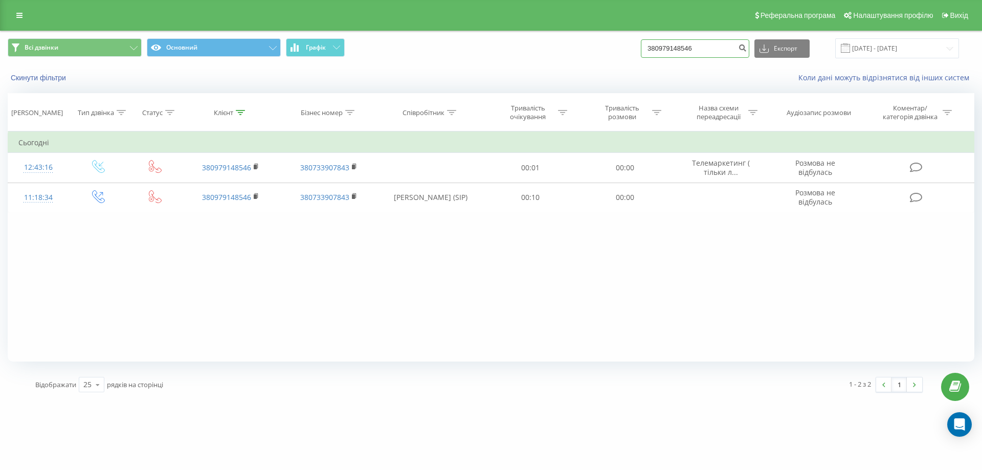
drag, startPoint x: 716, startPoint y: 49, endPoint x: 585, endPoint y: 70, distance: 133.1
click at [585, 70] on div "Всі дзвінки Основний Графік 380979148546 Експорт .csv .xls .xlsx [DATE] - [DATE…" at bounding box center [491, 60] width 981 height 59
paste input "380505028292"
type input "380505028292"
click at [747, 46] on icon "submit" at bounding box center [742, 46] width 9 height 6
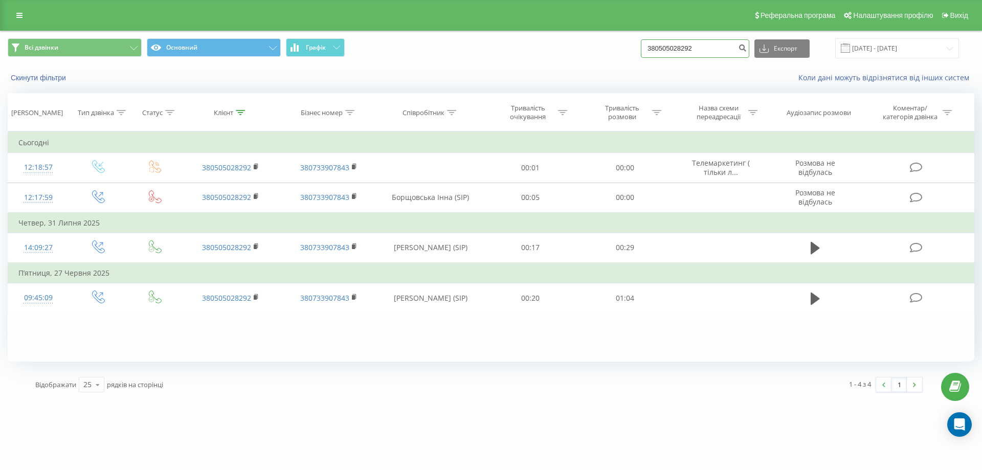
drag, startPoint x: 710, startPoint y: 46, endPoint x: 558, endPoint y: 61, distance: 153.2
click at [558, 61] on div "Всі дзвінки Основний Графік 380505028292 Експорт .csv .xls .xlsx [DATE] - [DATE]" at bounding box center [491, 48] width 981 height 34
paste input "380982696963"
type input "380982696963"
click at [747, 49] on icon "submit" at bounding box center [742, 46] width 9 height 6
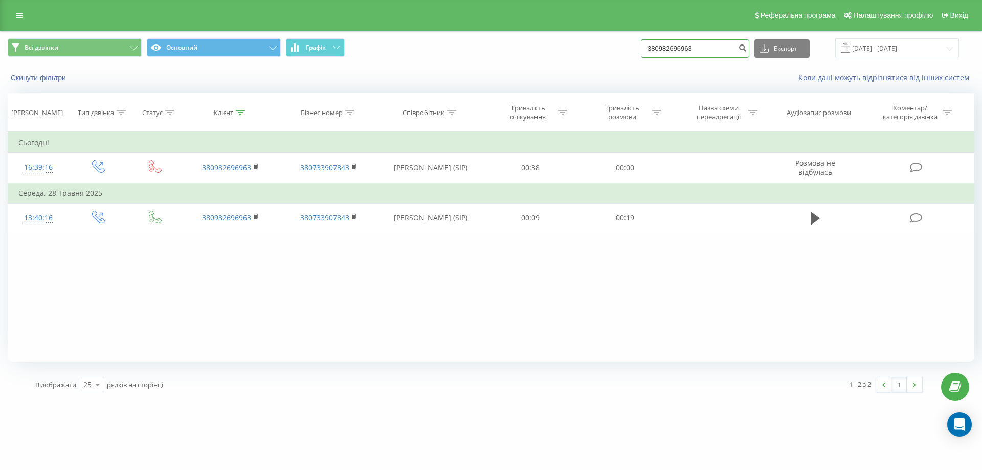
drag, startPoint x: 717, startPoint y: 52, endPoint x: 595, endPoint y: 55, distance: 121.8
click at [595, 55] on div "Всі дзвінки Основний Графік 380982696963 Експорт .csv .xls .xlsx [DATE] - [DATE]" at bounding box center [491, 48] width 967 height 20
paste input "380505028292"
type input "380505028292"
click at [747, 50] on icon "submit" at bounding box center [742, 46] width 9 height 6
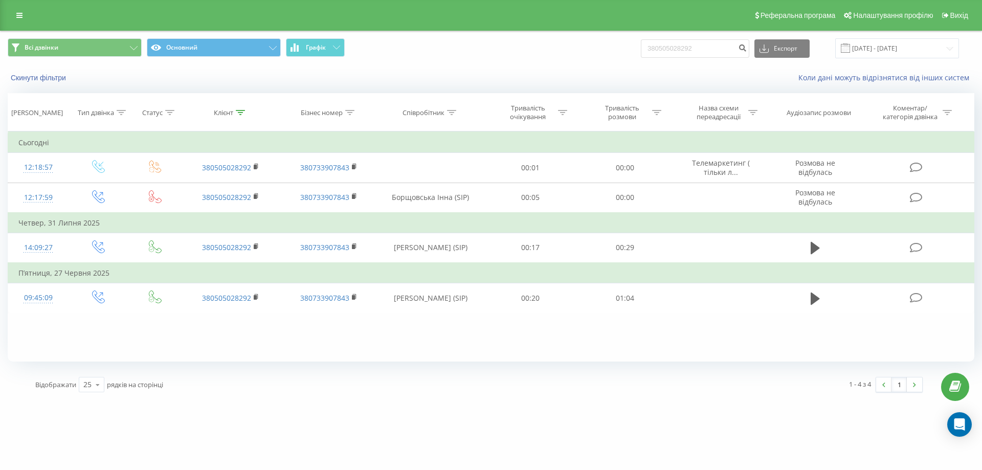
drag, startPoint x: 725, startPoint y: 55, endPoint x: 662, endPoint y: 56, distance: 63.4
click at [648, 59] on div "Всі дзвінки Основний Графік 380505028292 Експорт .csv .xls .xlsx [DATE] - [DATE]" at bounding box center [491, 48] width 981 height 34
click at [712, 46] on input "380505028292" at bounding box center [695, 48] width 108 height 18
type input "3"
paste input "380677120389"
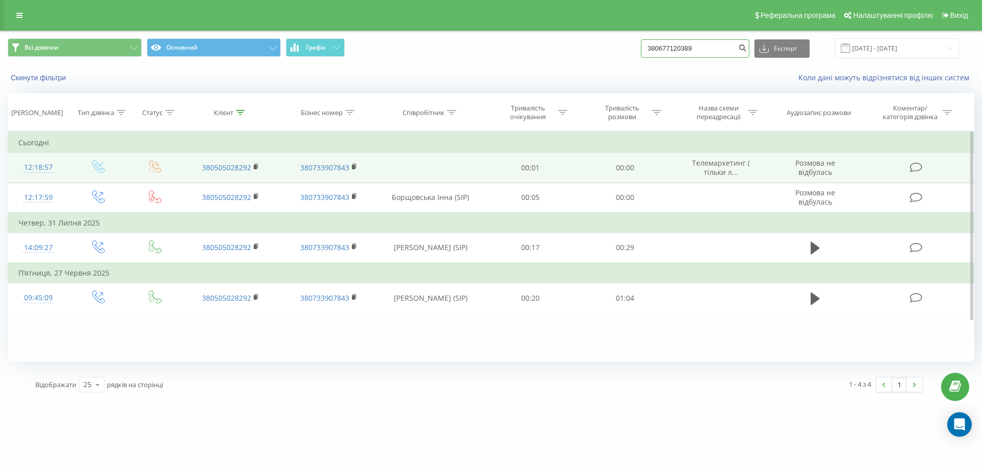
type input "380677120389"
click at [739, 172] on td "Телемаркетинг ( тільки л..." at bounding box center [721, 168] width 98 height 30
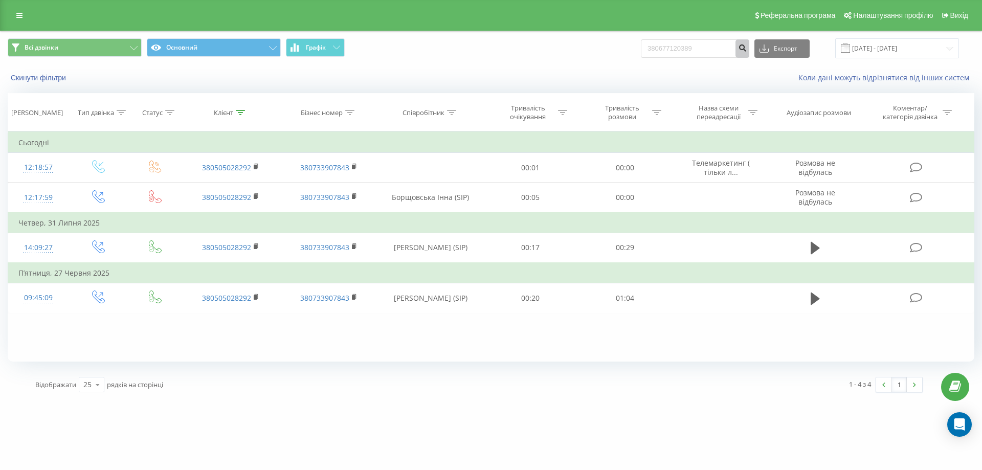
click at [747, 46] on icon "submit" at bounding box center [742, 46] width 9 height 6
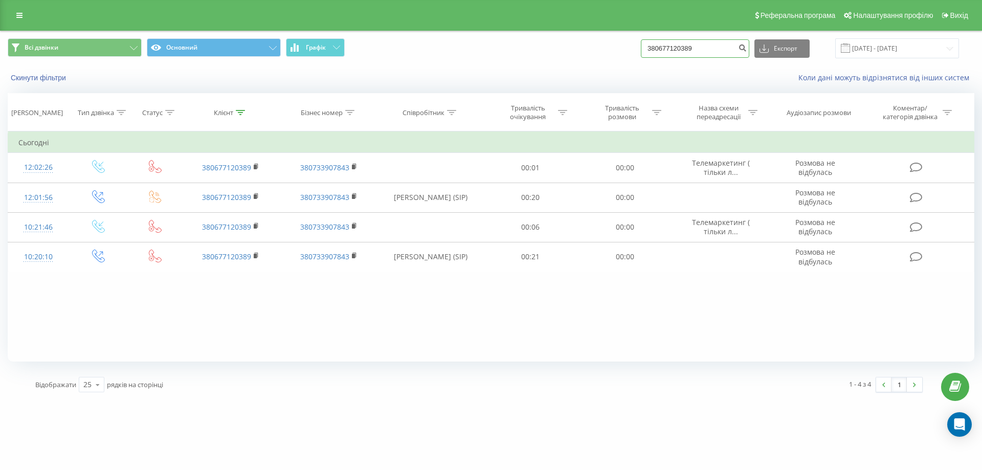
drag, startPoint x: 727, startPoint y: 46, endPoint x: 526, endPoint y: 69, distance: 201.8
click at [526, 69] on div "Всі дзвінки Основний Графік 380677120389 Експорт .csv .xls .xlsx [DATE] - [DATE…" at bounding box center [491, 60] width 981 height 59
paste input "380633420864"
type input "380633420864"
click at [747, 49] on icon "submit" at bounding box center [742, 46] width 9 height 6
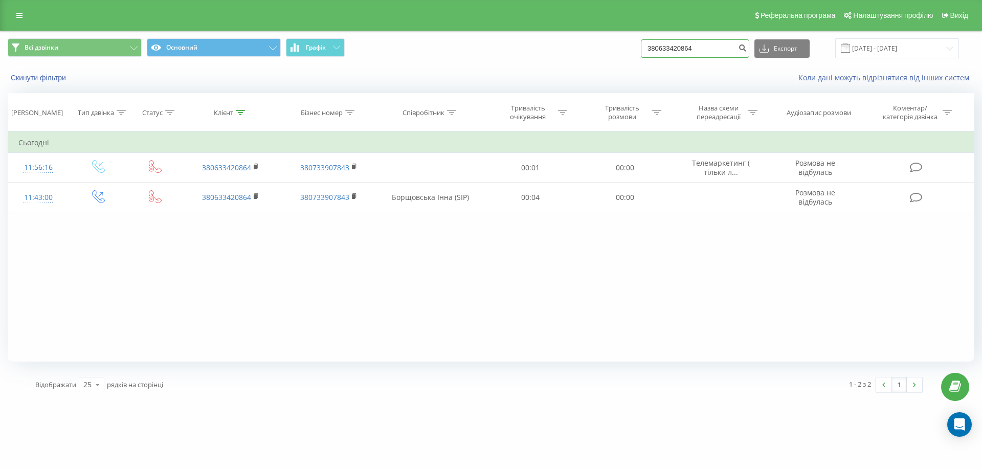
drag, startPoint x: 713, startPoint y: 48, endPoint x: 577, endPoint y: 77, distance: 139.3
click at [577, 77] on div "Всі дзвінки Основний Графік 380633420864 Експорт .csv .xls .xlsx [DATE] - [DATE…" at bounding box center [491, 60] width 981 height 59
paste input "0673355249"
type input "0673355249"
click at [749, 41] on button "submit" at bounding box center [743, 48] width 14 height 18
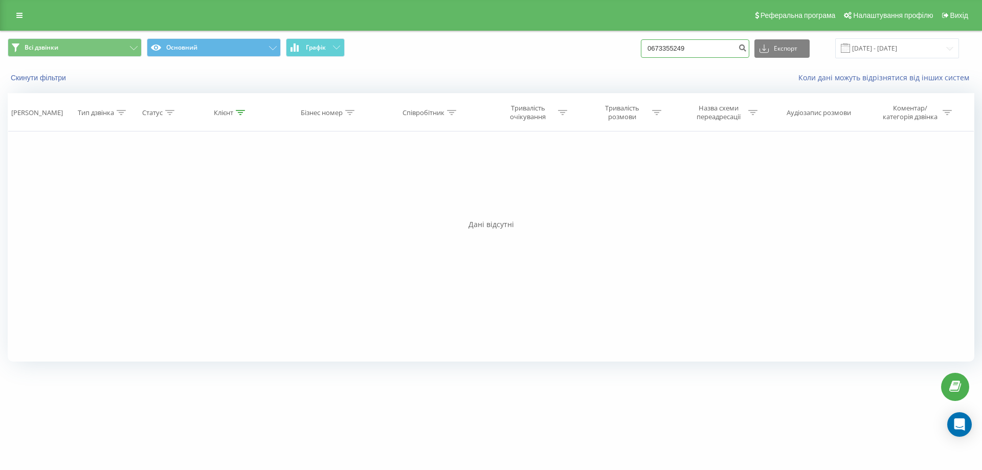
drag, startPoint x: 740, startPoint y: 47, endPoint x: 599, endPoint y: 64, distance: 141.7
click at [599, 64] on div "Всі дзвінки Основний Графік 0673355249 Експорт .csv .xls .xlsx [DATE] - [DATE]" at bounding box center [491, 48] width 981 height 34
